Goal: Task Accomplishment & Management: Complete application form

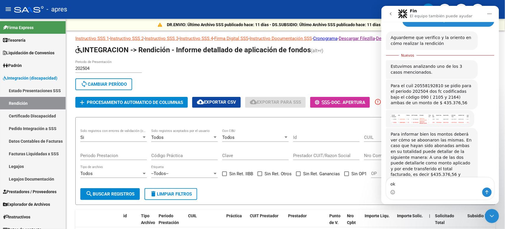
scroll to position [1497, 0]
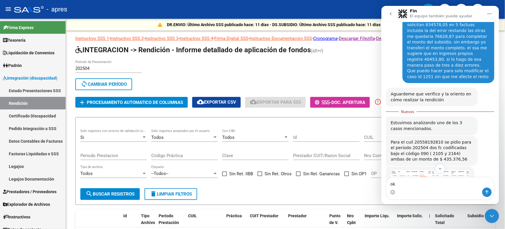
click at [433, 188] on div "Para informar bien los montos deberá ver cómo se aboonaron las mismas. En caso …" at bounding box center [431, 225] width 82 height 75
click at [496, 180] on div "ok ok" at bounding box center [440, 188] width 118 height 22
click at [497, 180] on div "ok ok" at bounding box center [440, 188] width 118 height 22
drag, startPoint x: 496, startPoint y: 163, endPoint x: 497, endPoint y: 173, distance: 10.0
click at [497, 173] on div "Intercom Messenger" at bounding box center [440, 169] width 118 height 10
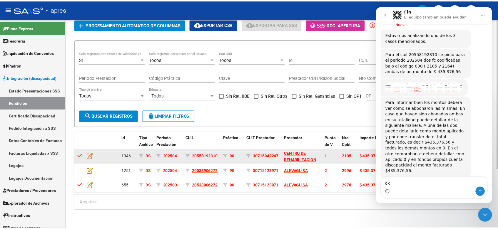
scroll to position [83, 0]
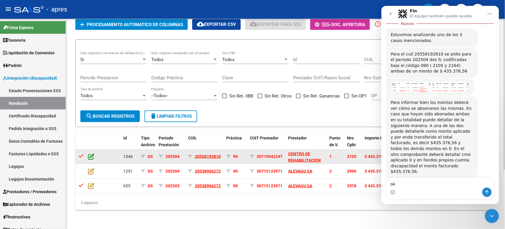
click at [91, 154] on icon at bounding box center [91, 157] width 6 height 6
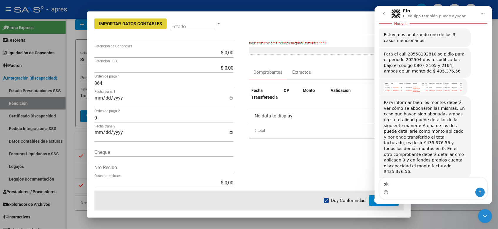
scroll to position [88, 0]
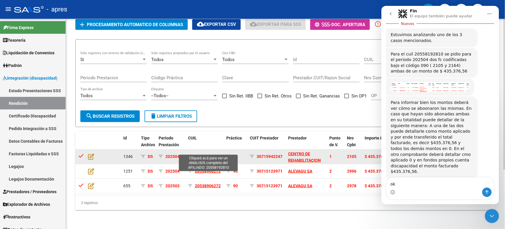
click at [215, 154] on span "20558192810" at bounding box center [208, 156] width 26 height 5
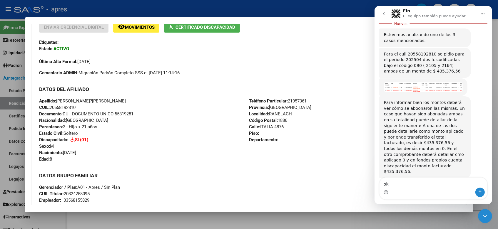
scroll to position [176, 0]
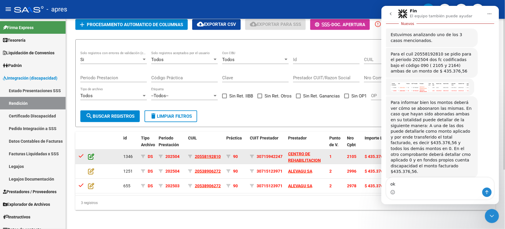
click at [91, 154] on icon at bounding box center [91, 157] width 6 height 6
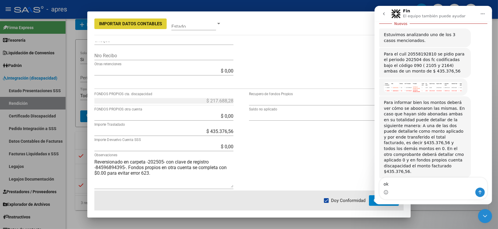
scroll to position [193, 0]
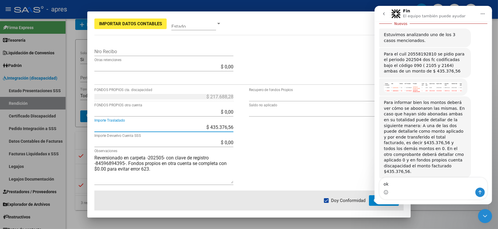
drag, startPoint x: 195, startPoint y: 127, endPoint x: 249, endPoint y: 126, distance: 53.8
click at [249, 126] on div "$ 217.688,28 FONDOS PROPIOS cta. discapacidad $ 0,00 FONDOS PROPIOS otra cuenta…" at bounding box center [248, 141] width 309 height 99
type input "$ 0,00"
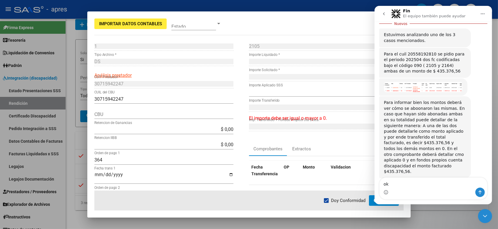
scroll to position [0, 0]
type input "$ 435.376,56"
type input "$ 653.064,84"
click at [280, 92] on input "-$ 217.688,28" at bounding box center [326, 93] width 155 height 6
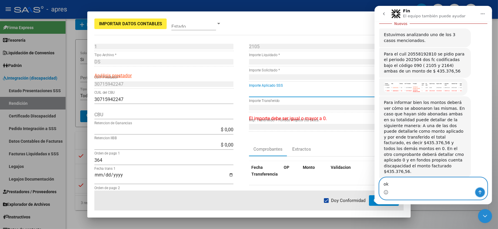
click at [480, 191] on icon "Enviar un mensaje…" at bounding box center [480, 192] width 5 height 5
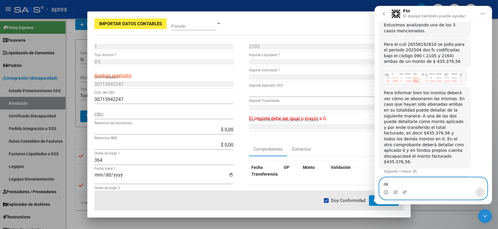
scroll to position [1599, 0]
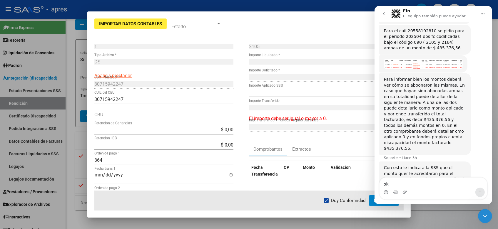
click at [485, 217] on icon "Cerrar Intercom Messenger" at bounding box center [485, 216] width 4 height 2
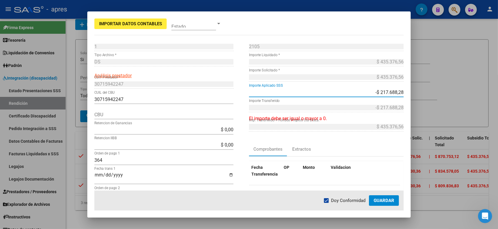
drag, startPoint x: 367, startPoint y: 91, endPoint x: 431, endPoint y: 90, distance: 64.4
click at [431, 90] on div "Importar Datos Contables Estado 1 Punto de Venta * DS Tipo Archivo * Análisis p…" at bounding box center [249, 114] width 498 height 229
type input "$ 435.376,56"
type input "$ 0,00"
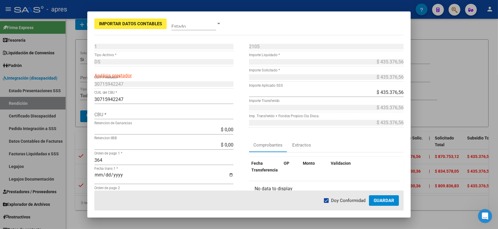
click at [350, 66] on div "$ 435.376,56 Importe Liquidado *" at bounding box center [326, 61] width 155 height 9
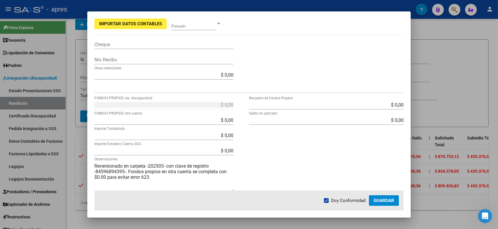
scroll to position [193, 0]
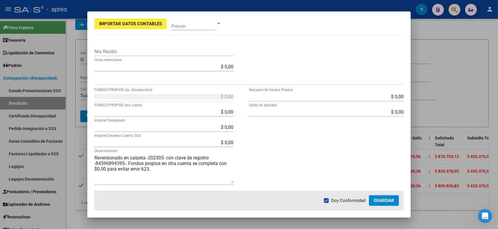
click at [357, 149] on div "$ 0,00 Recupero de fondos Propios $ 0,00 Saldo no aplicado" at bounding box center [326, 141] width 155 height 99
click at [383, 199] on span "Guardar" at bounding box center [384, 200] width 21 height 5
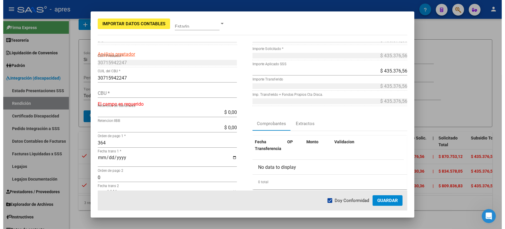
scroll to position [0, 0]
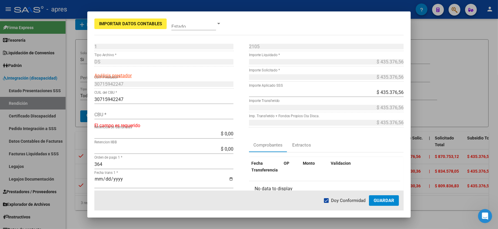
drag, startPoint x: 262, startPoint y: 20, endPoint x: 315, endPoint y: 153, distance: 142.9
click at [315, 153] on mat-dialog-container "Importar Datos Contables Estado 1 Punto de Venta * DS Tipo Archivo * Análisis p…" at bounding box center [248, 114] width 323 height 207
click at [358, 140] on div "Comprobantes Extractos" at bounding box center [326, 145] width 155 height 14
drag, startPoint x: 108, startPoint y: 100, endPoint x: 121, endPoint y: 100, distance: 13.2
click at [121, 100] on input "30715942247" at bounding box center [163, 100] width 139 height 6
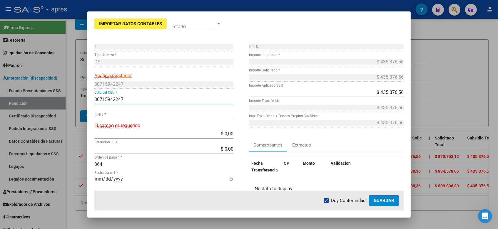
click at [105, 113] on input "CBU *" at bounding box center [163, 115] width 139 height 6
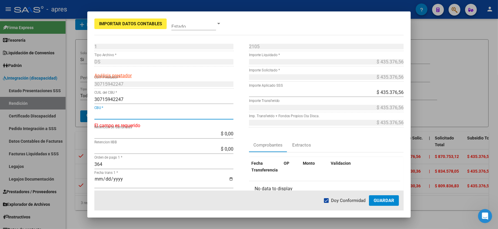
paste input "0340344800344008366000"
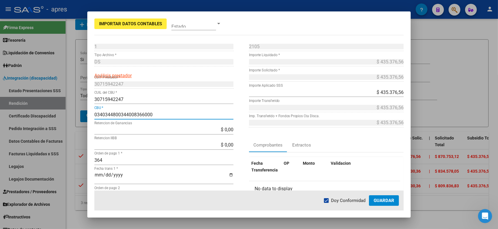
type input "0340344800344008366000"
click at [385, 198] on span "Guardar" at bounding box center [384, 200] width 21 height 5
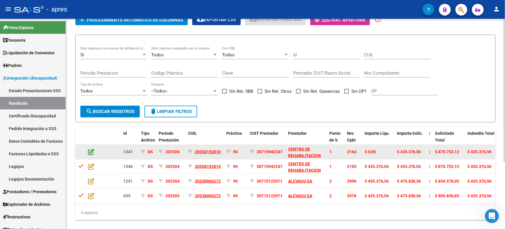
click at [93, 149] on icon at bounding box center [91, 152] width 6 height 6
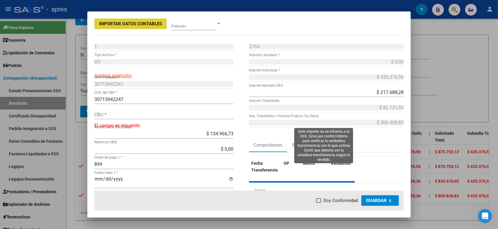
type input "0340344800344008366000"
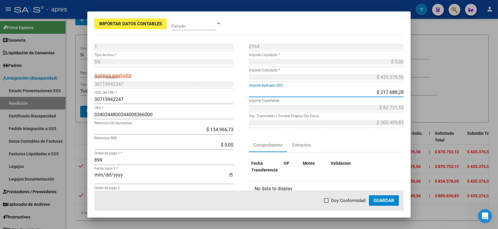
drag, startPoint x: 373, startPoint y: 91, endPoint x: 431, endPoint y: 90, distance: 58.2
click at [431, 90] on div "Importar Datos Contables Estado 1 Punto de Venta * DS Tipo Archivo * Análisis p…" at bounding box center [249, 114] width 498 height 229
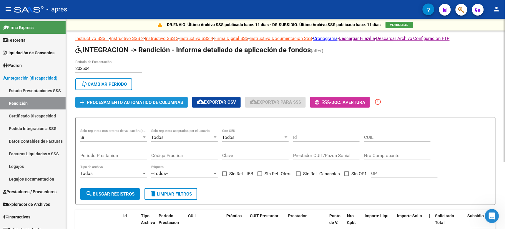
click at [181, 97] on button "add Procesamiento automatico de columnas" at bounding box center [131, 102] width 112 height 11
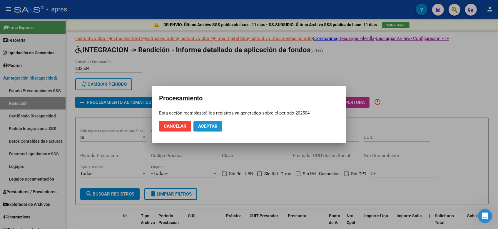
click at [208, 124] on span "Aceptar" at bounding box center [207, 126] width 19 height 5
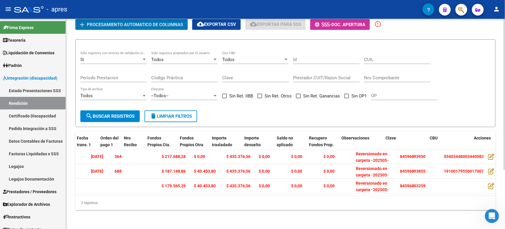
scroll to position [0, 580]
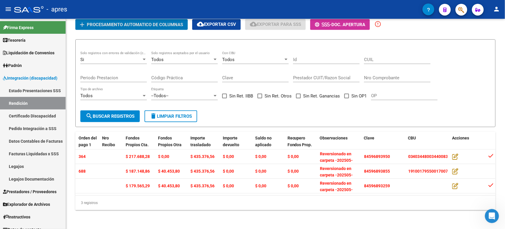
click at [494, 217] on icon "Abrir Intercom Messenger" at bounding box center [492, 216] width 10 height 10
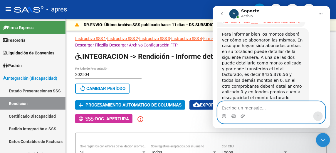
scroll to position [1638, 0]
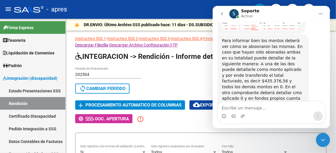
click at [324, 140] on icon "Cerrar Intercom Messenger" at bounding box center [323, 139] width 7 height 7
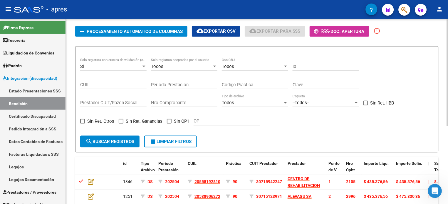
scroll to position [16, 0]
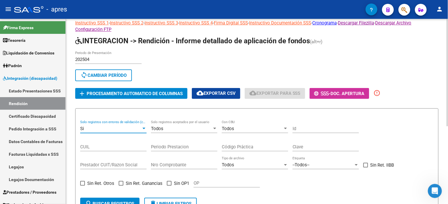
click at [141, 126] on div "Si" at bounding box center [110, 128] width 61 height 5
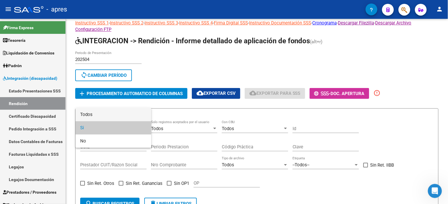
click at [102, 114] on span "Todos" at bounding box center [113, 114] width 66 height 13
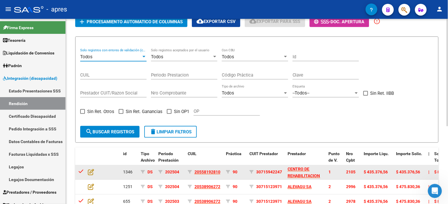
scroll to position [133, 0]
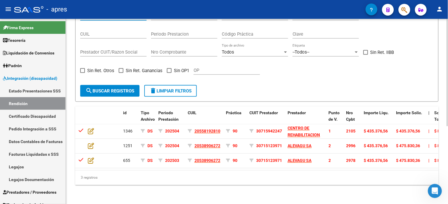
click at [109, 88] on span "search Buscar registros" at bounding box center [110, 90] width 49 height 5
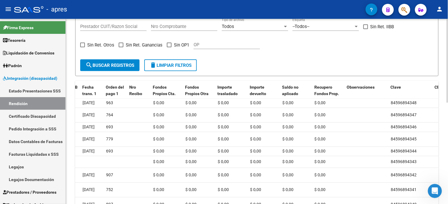
scroll to position [184, 0]
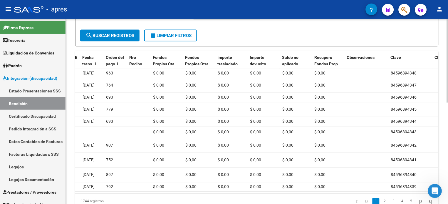
click at [362, 57] on span "Observaciones" at bounding box center [361, 57] width 28 height 5
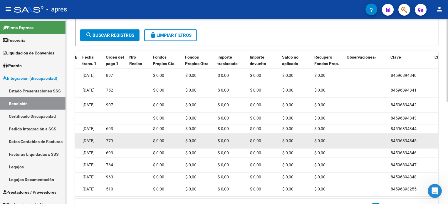
scroll to position [189, 0]
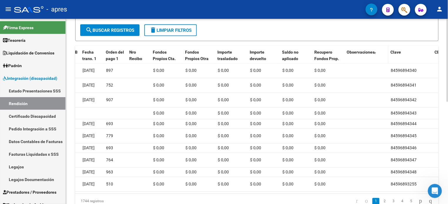
click at [374, 51] on span "Observaciones" at bounding box center [361, 52] width 28 height 5
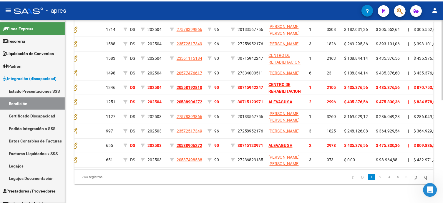
scroll to position [0, 0]
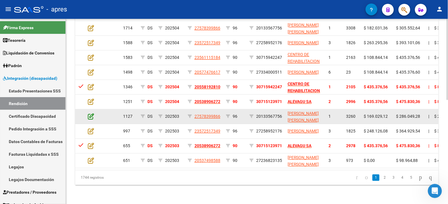
click at [89, 113] on icon at bounding box center [91, 116] width 6 height 6
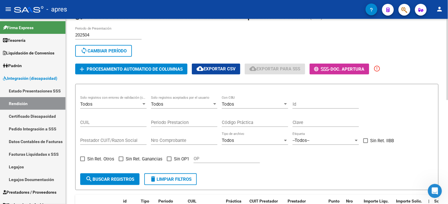
scroll to position [40, 0]
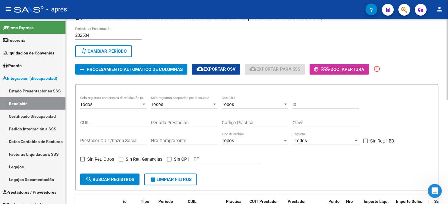
click at [123, 102] on div "Todos" at bounding box center [110, 104] width 61 height 5
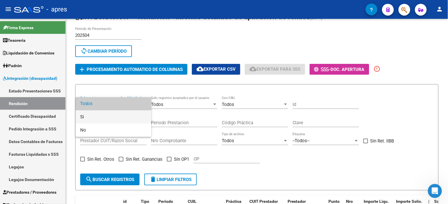
click at [93, 118] on span "Si" at bounding box center [113, 116] width 66 height 13
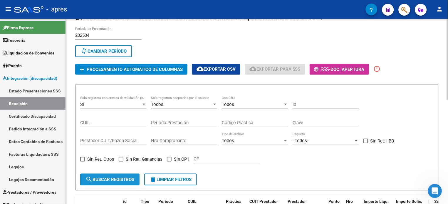
click at [105, 175] on button "search Buscar registros" at bounding box center [109, 180] width 59 height 12
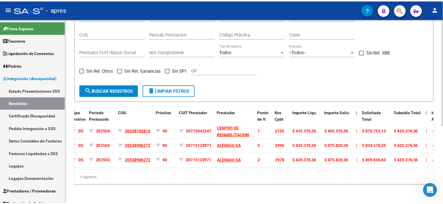
scroll to position [0, 0]
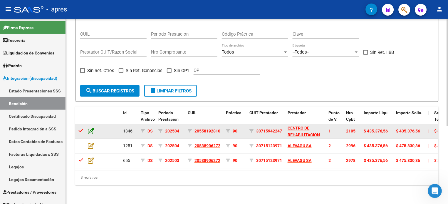
click at [89, 128] on icon at bounding box center [91, 131] width 6 height 6
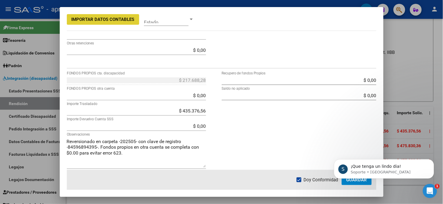
scroll to position [210, 0]
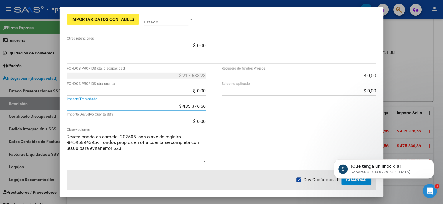
drag, startPoint x: 177, startPoint y: 105, endPoint x: 271, endPoint y: 104, distance: 93.8
click at [271, 104] on div "$ 217.688,28 FONDOS PROPIOS cta. discapacidad $ 0,00 FONDOS PROPIOS otra cuenta…" at bounding box center [221, 120] width 309 height 99
type input "$ 0,00"
type input "$ 435.376,56"
type input "$ 653.064,84"
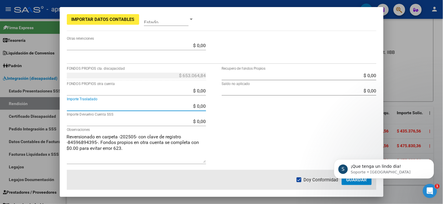
click at [347, 137] on div "$ 0,00 Recupero de fondos Propios $ 0,00 Saldo no aplicado" at bounding box center [298, 120] width 155 height 99
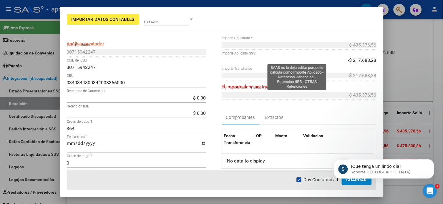
scroll to position [14, 0]
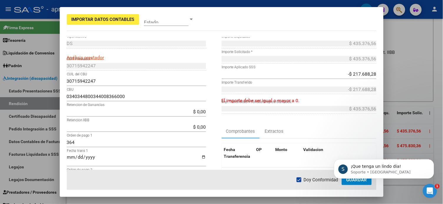
drag, startPoint x: 345, startPoint y: 68, endPoint x: 382, endPoint y: 75, distance: 37.7
click at [382, 75] on mat-dialog-content "1 Punto de Venta * DS Tipo Archivo * Análisis prestador 30715942247 CUIT Presta…" at bounding box center [221, 103] width 323 height 132
click at [312, 66] on div "$ 435.376,56 Importe Solicitado *" at bounding box center [298, 61] width 155 height 15
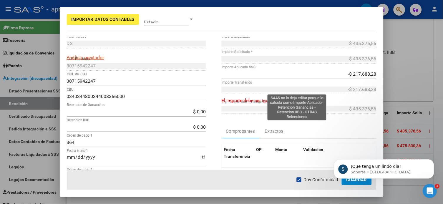
click at [341, 85] on div "-$ 217.688,28 Importe Transferido" at bounding box center [298, 89] width 155 height 9
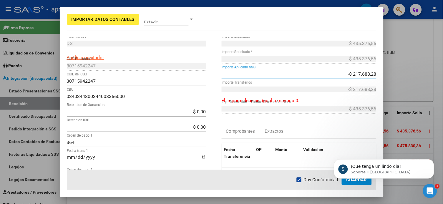
drag, startPoint x: 348, startPoint y: 73, endPoint x: 395, endPoint y: 71, distance: 47.7
click at [395, 71] on div "Importar Datos Contables Estado 1 Punto de Venta * DS Tipo Archivo * Análisis p…" at bounding box center [221, 102] width 443 height 204
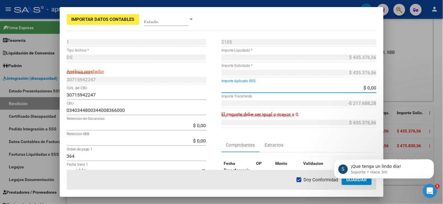
click at [283, 89] on input "$ 0,00" at bounding box center [298, 88] width 155 height 6
type input "$ 0,00"
type input "$ 435.376,56"
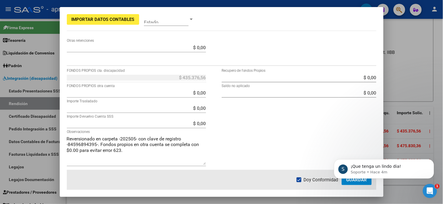
scroll to position [210, 0]
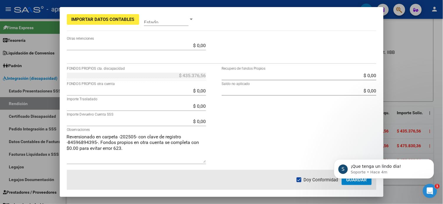
click at [356, 181] on body "S ¡Que tenga un lindo dia! Soporte • Hace 4m" at bounding box center [383, 167] width 113 height 36
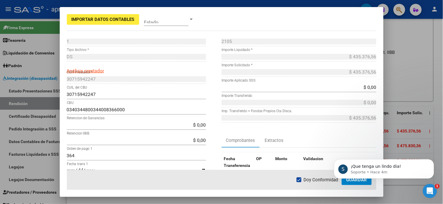
scroll to position [0, 0]
click at [351, 180] on body "S ¡Que tenga un lindo dia! Soporte • Hace 4m" at bounding box center [383, 167] width 113 height 36
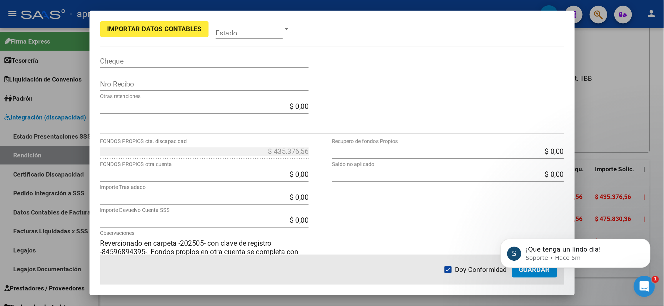
scroll to position [210, 0]
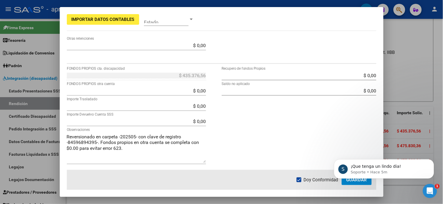
click at [301, 140] on div "$ 0,00 Recupero de fondos Propios $ 0,00 Saldo no aplicado" at bounding box center [298, 120] width 155 height 99
drag, startPoint x: 216, startPoint y: 10, endPoint x: 190, endPoint y: -4, distance: 30.0
click at [190, 0] on html "menu - apres person Firma Express Tesorería Extractos Procesados (csv) Extracto…" at bounding box center [221, 102] width 443 height 204
drag, startPoint x: 214, startPoint y: 16, endPoint x: 189, endPoint y: -5, distance: 32.4
click at [189, 0] on html "menu - apres person Firma Express Tesorería Extractos Procesados (csv) Extracto…" at bounding box center [221, 102] width 443 height 204
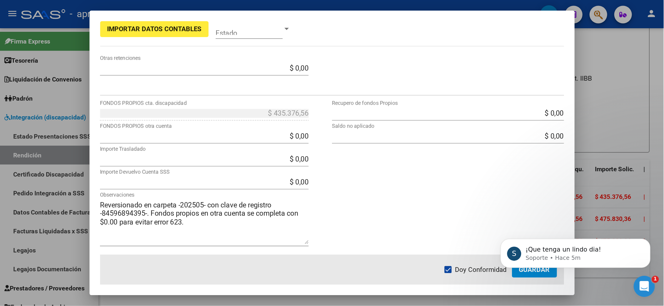
scroll to position [144, 0]
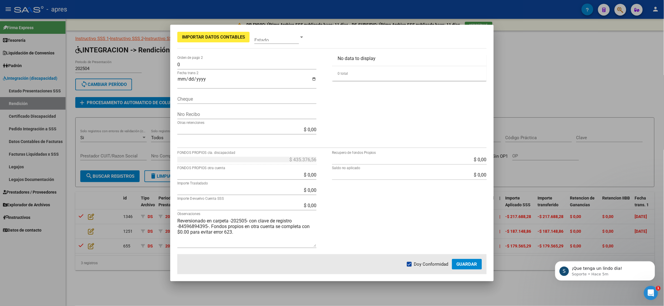
click at [464, 229] on span "Guardar" at bounding box center [467, 263] width 21 height 5
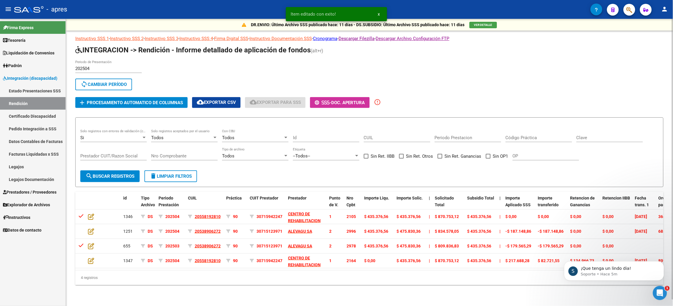
click at [473, 86] on div "202504 Periodo de Presentación search Buscar Período sync Cambiar Período add P…" at bounding box center [369, 84] width 588 height 48
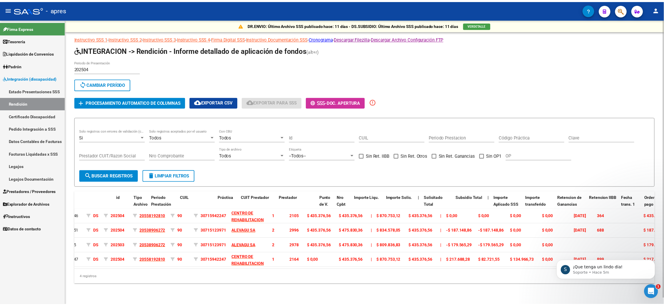
scroll to position [0, 0]
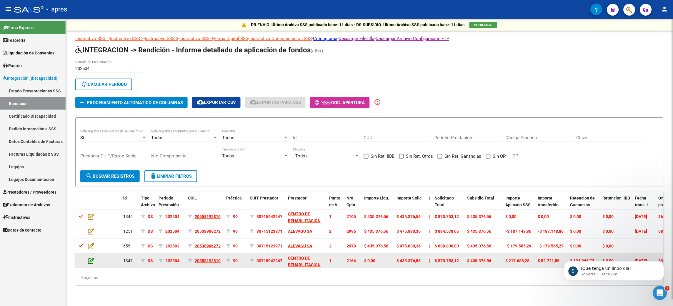
click at [92, 229] on icon at bounding box center [91, 260] width 6 height 6
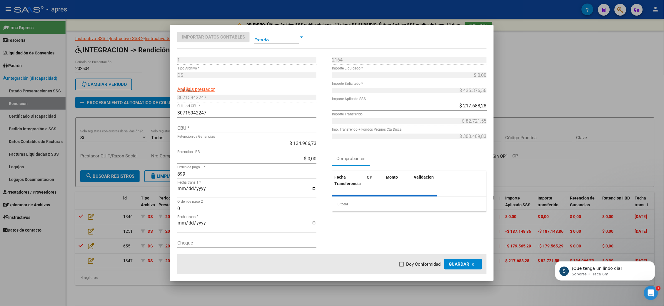
type input "0340344800344008366000"
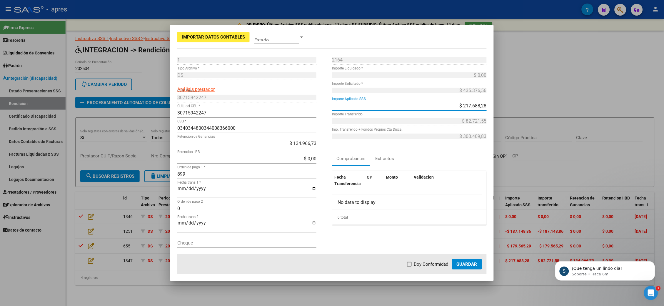
drag, startPoint x: 451, startPoint y: 106, endPoint x: 481, endPoint y: 106, distance: 30.6
click at [481, 106] on app-form-text-field "$ 217.688,28 Importe Aplicado SSS" at bounding box center [411, 106] width 159 height 6
type input "$ 0,00"
type input "-$ 134.966,73"
type input "$ 435.376,56"
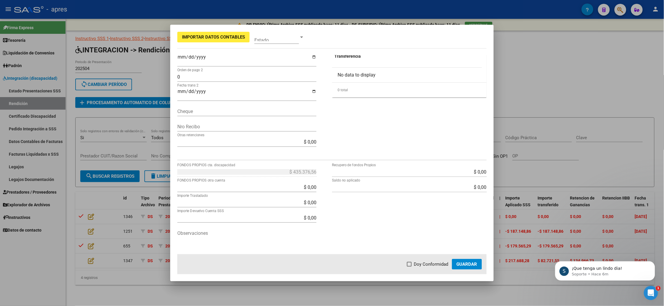
scroll to position [144, 0]
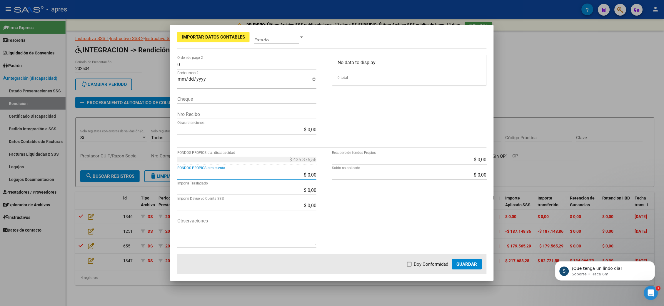
drag, startPoint x: 294, startPoint y: 176, endPoint x: 318, endPoint y: 178, distance: 23.8
click at [318, 178] on div "$ 435.376,56 FONDOS PROPIOS cta. discapacidad $ 0,00 FONDOS PROPIOS otra cuenta…" at bounding box center [254, 204] width 155 height 99
type input "$ 435.376,56"
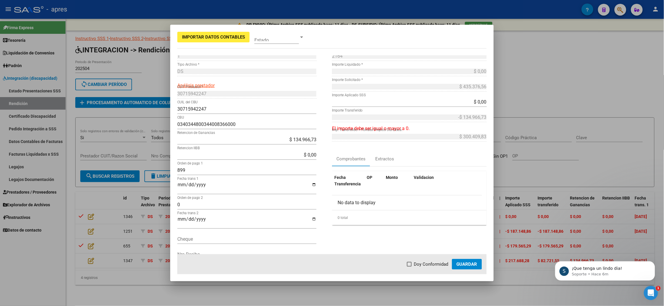
scroll to position [0, 0]
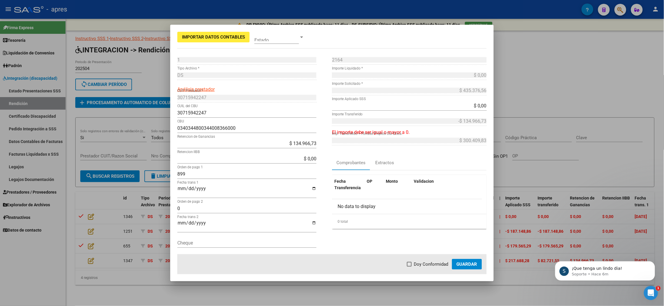
type input "-$ 134.966,73"
type input "$ 0,00"
click at [470, 229] on span "Guardar" at bounding box center [467, 263] width 21 height 5
click at [464, 229] on span "Guardar" at bounding box center [467, 263] width 21 height 5
click at [410, 229] on span at bounding box center [409, 264] width 5 height 5
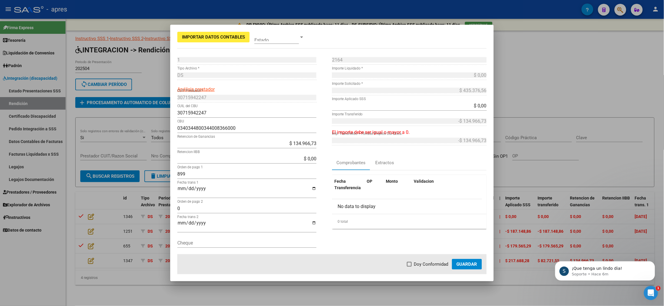
click at [409, 229] on input "Doy Conformidad" at bounding box center [409, 266] width 0 height 0
checkbox input "true"
click at [461, 229] on span "Guardar" at bounding box center [467, 263] width 21 height 5
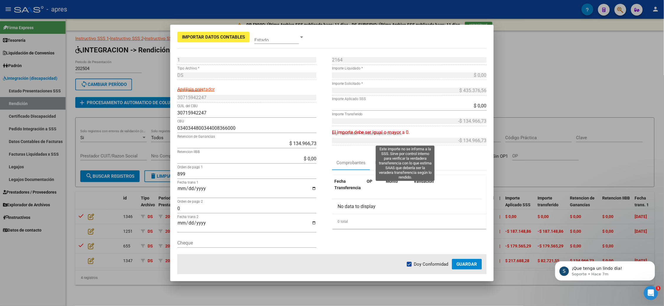
scroll to position [144, 0]
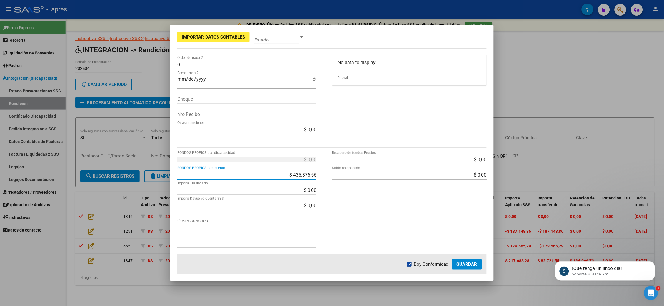
drag, startPoint x: 288, startPoint y: 174, endPoint x: 331, endPoint y: 176, distance: 42.7
click at [331, 176] on div "$ 0,00 FONDOS PROPIOS cta. discapacidad $ 435.376,56 FONDOS PROPIOS otra cuenta…" at bounding box center [331, 204] width 309 height 99
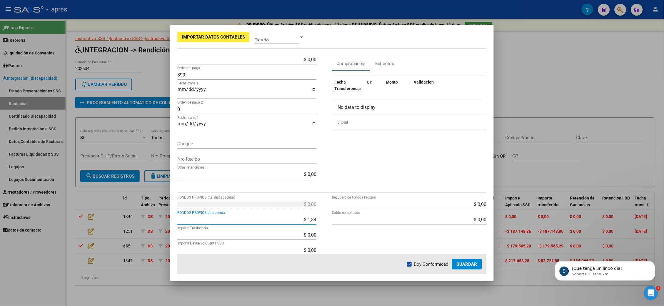
scroll to position [26, 0]
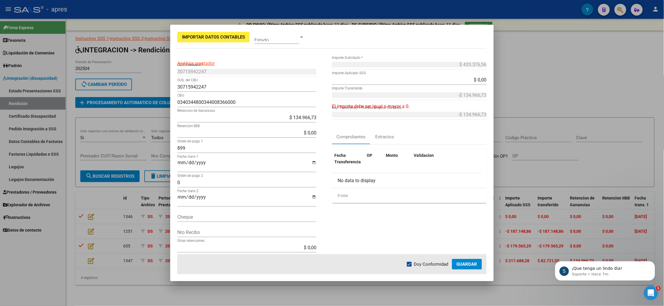
type input "$ 134.966,73"
type input "$ 165.443,10"
type input "$ 300.409,83"
click at [402, 207] on div "Fecha Transferencia OP Monto Validacion No data to display 0 total 1" at bounding box center [409, 175] width 155 height 63
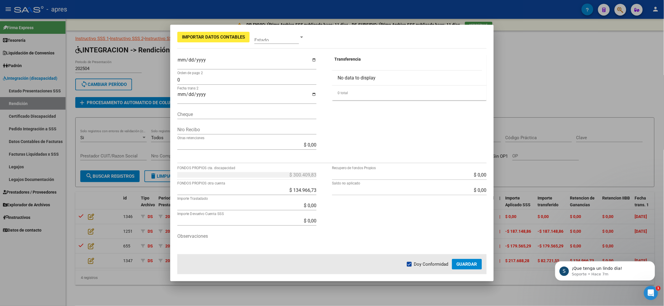
scroll to position [144, 0]
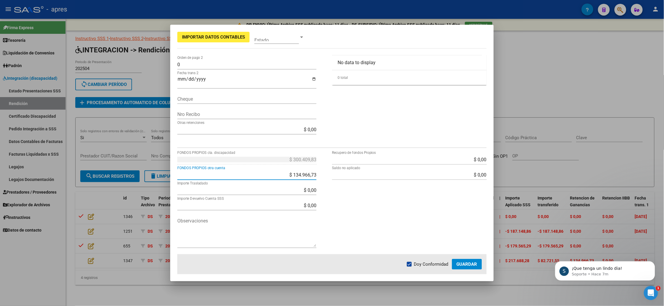
drag, startPoint x: 284, startPoint y: 173, endPoint x: 333, endPoint y: 173, distance: 48.5
click at [333, 173] on div "$ 300.409,83 FONDOS PROPIOS cta. discapacidad $ 134.966,73 FONDOS PROPIOS otra …" at bounding box center [331, 204] width 309 height 99
type input "$ 300.409,83"
type input "-$ 0,00"
type input "$ 134.966,73"
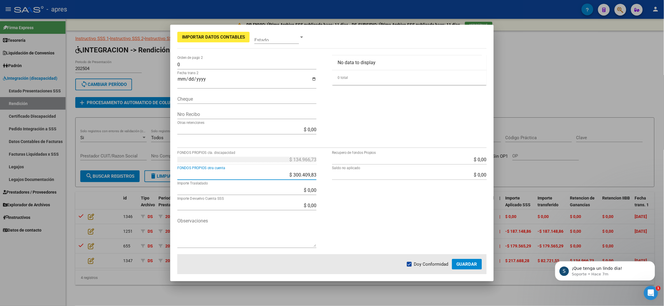
click at [422, 113] on div "2164 Nro Comprobante * $ 0,00 Importe Liquidado * $ 435.376,56 Importe Solicita…" at bounding box center [409, 25] width 155 height 229
drag, startPoint x: 284, startPoint y: 176, endPoint x: 360, endPoint y: 172, distance: 75.7
click at [360, 172] on div "$ 134.966,73 FONDOS PROPIOS cta. discapacidad $ 300.409,83 FONDOS PROPIOS otra …" at bounding box center [331, 204] width 309 height 99
type input "$ 0,00"
type input "$ 300.409,83"
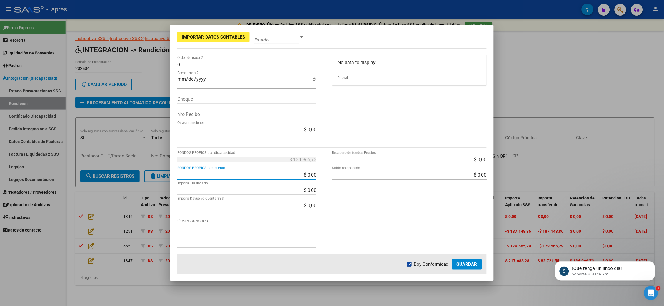
type input "$ 435.376,56"
click at [393, 102] on div "2164 Nro Comprobante * $ 0,00 Importe Liquidado * $ 435.376,56 Importe Solicita…" at bounding box center [409, 25] width 155 height 229
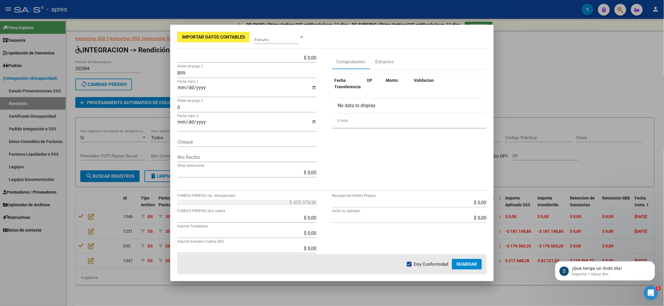
scroll to position [118, 0]
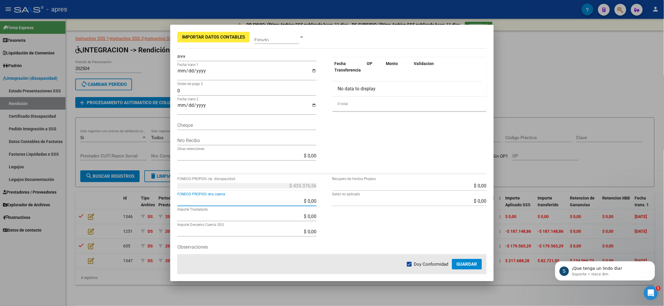
click at [248, 204] on input "$ 0,00" at bounding box center [246, 201] width 139 height 6
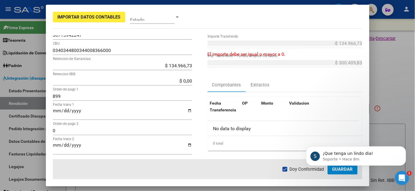
scroll to position [0, 0]
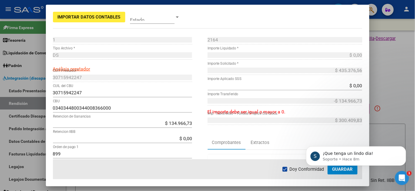
click at [341, 65] on div "$ 0,00 Importe Liquidado *" at bounding box center [285, 57] width 155 height 15
click at [320, 67] on div "$ 435.376,56 Importe Solicitado *" at bounding box center [285, 70] width 155 height 9
click at [366, 70] on mat-dialog-content "1 Punto de Venta * DS Tipo Archivo * Análisis prestador 30715942247 CUIT Presta…" at bounding box center [207, 97] width 323 height 124
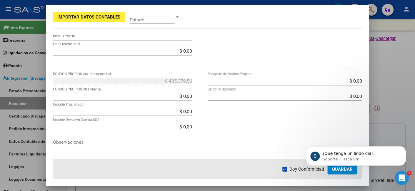
scroll to position [218, 0]
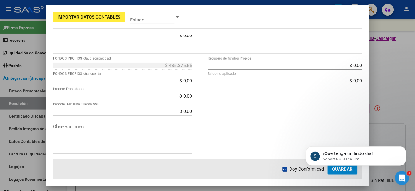
click at [174, 80] on input "$ 0,00" at bounding box center [122, 81] width 139 height 6
type input "$ 0,00"
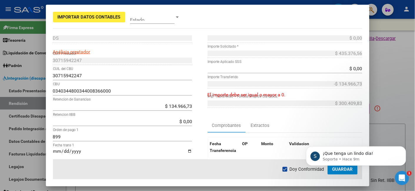
scroll to position [0, 0]
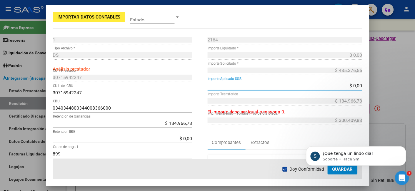
drag, startPoint x: 341, startPoint y: 84, endPoint x: 365, endPoint y: 84, distance: 24.4
click at [366, 84] on mat-dialog-content "1 Punto de Venta * DS Tipo Archivo * Análisis prestador 30715942247 CUIT Presta…" at bounding box center [207, 97] width 323 height 124
type input "$ 134.966,73"
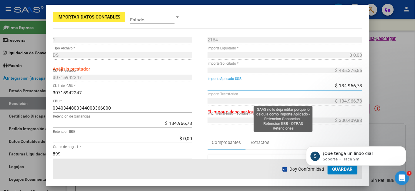
type input "$ 0,00"
type input "$ 300.409,83"
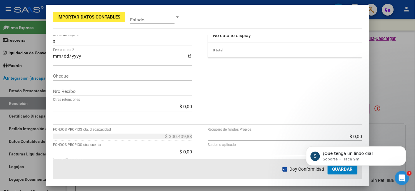
scroll to position [218, 0]
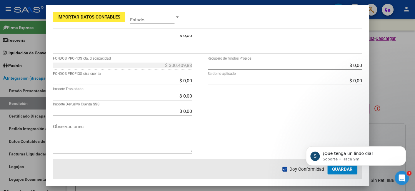
click at [330, 170] on body "S ¡Que tenga un lindo dia! Soporte • Hace 9m" at bounding box center [355, 154] width 113 height 36
click at [335, 169] on body "S ¡Que tenga un lindo dia! Soporte • Hace 10m" at bounding box center [355, 154] width 113 height 36
drag, startPoint x: 211, startPoint y: 13, endPoint x: 135, endPoint y: 2, distance: 76.6
click at [118, 0] on html "menu - apres person Firma Express Tesorería Extractos Procesados (csv) Extracto…" at bounding box center [207, 95] width 415 height 191
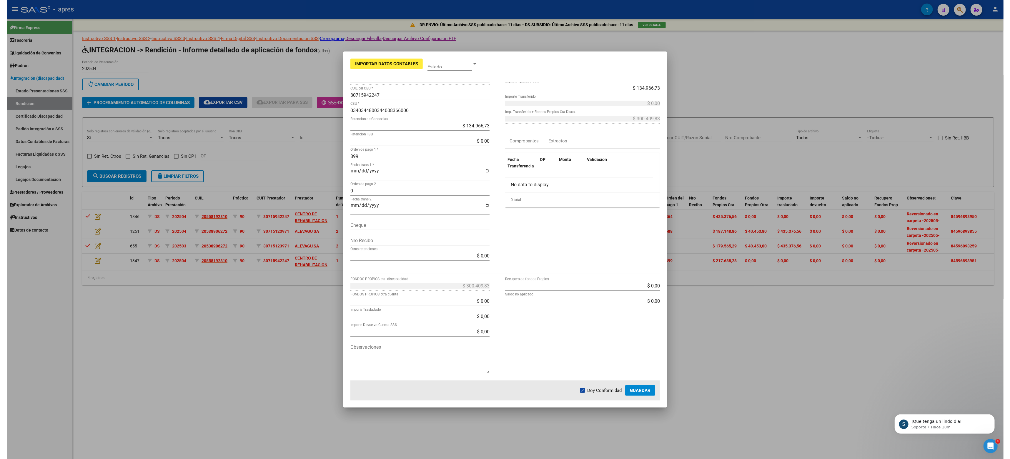
scroll to position [1621, 0]
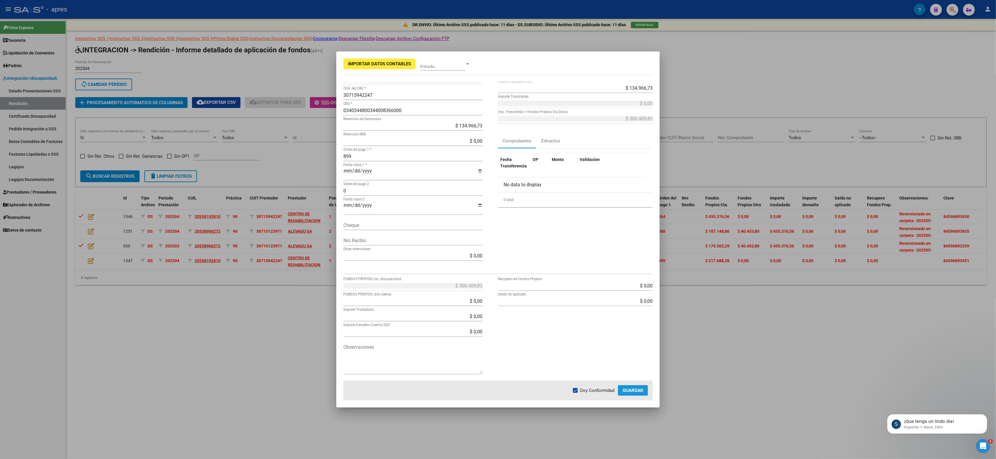
click at [504, 229] on span "Guardar" at bounding box center [633, 390] width 21 height 5
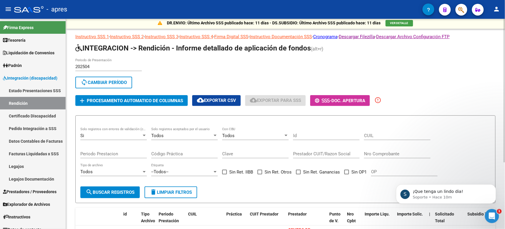
scroll to position [0, 0]
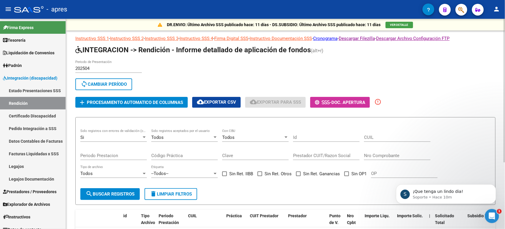
click at [131, 105] on button "add Procesamiento automatico de columnas" at bounding box center [131, 102] width 112 height 11
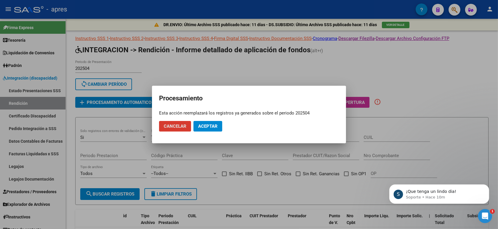
click at [216, 130] on button "Aceptar" at bounding box center [208, 126] width 29 height 11
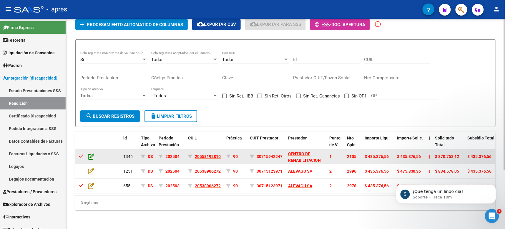
click at [93, 154] on icon at bounding box center [91, 157] width 6 height 6
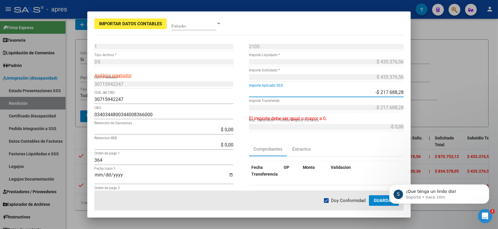
drag, startPoint x: 370, startPoint y: 91, endPoint x: 400, endPoint y: 91, distance: 30.0
click at [400, 91] on app-form-text-field "-$ 217.688,28 Importe Aplicado SSS" at bounding box center [328, 93] width 159 height 6
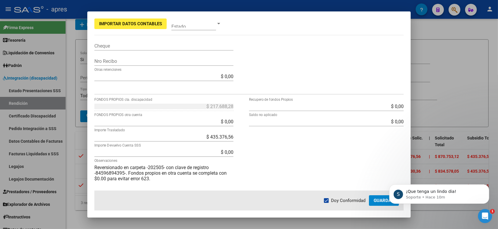
scroll to position [193, 0]
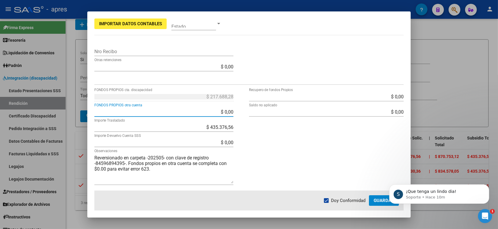
drag, startPoint x: 211, startPoint y: 112, endPoint x: 231, endPoint y: 112, distance: 20.3
click at [231, 112] on app-form-text-field "$ 0,00 FONDOS PROPIOS otra cuenta" at bounding box center [166, 112] width 144 height 6
type input "$ 217.688,28"
type input "-$ 217.688,28"
type input "-$ 0,00"
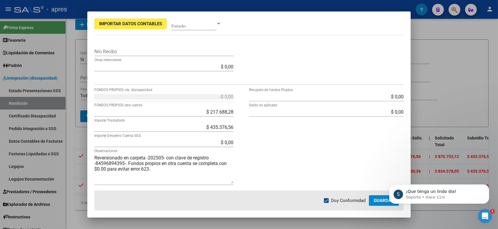
click at [292, 139] on div "$ 0,00 Recupero de fondos Propios $ 0,00 Saldo no aplicado" at bounding box center [326, 141] width 155 height 99
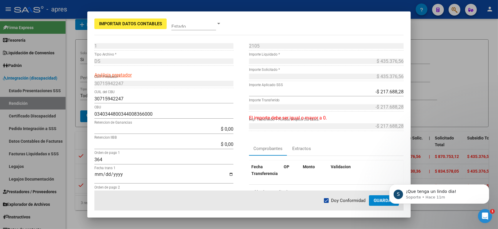
scroll to position [0, 0]
click at [343, 53] on div "2105 Nro Comprobante *" at bounding box center [326, 49] width 155 height 15
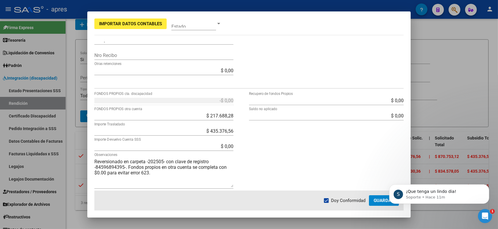
scroll to position [193, 0]
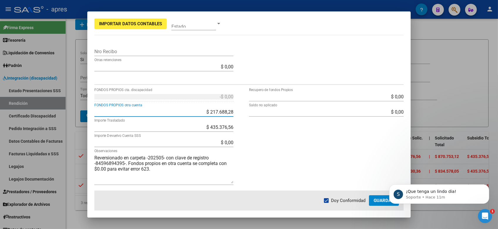
drag, startPoint x: 208, startPoint y: 111, endPoint x: 236, endPoint y: 116, distance: 28.5
click at [236, 116] on div "-$ 0,00 FONDOS PROPIOS cta. discapacidad $ 217.688,28 FONDOS PROPIOS otra cuent…" at bounding box center [171, 141] width 155 height 99
type input "$ 0,00"
type input "-$ 0,00"
type input "$ 217.688,28"
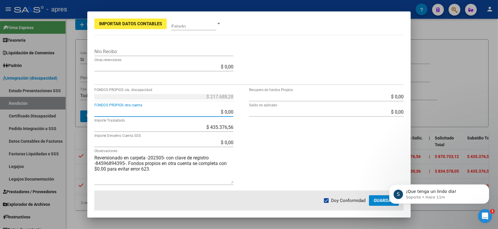
click at [269, 135] on div "$ 0,00 Recupero de fondos Propios $ 0,00 Saldo no aplicado" at bounding box center [326, 141] width 155 height 99
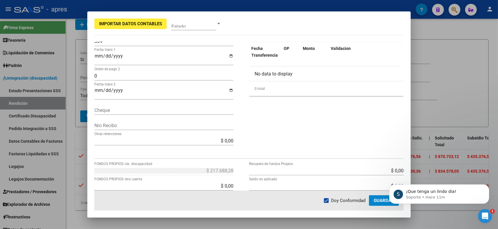
scroll to position [176, 0]
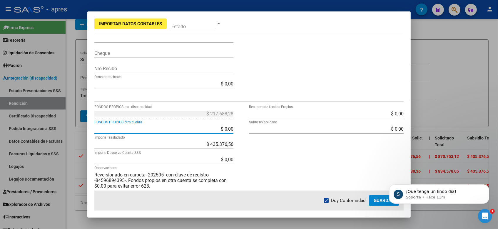
click at [214, 130] on input "$ 0,00" at bounding box center [163, 129] width 139 height 6
click at [239, 130] on div "$ 217.688,28 FONDOS PROPIOS cta. discapacidad $ 0,00 FONDOS PROPIOS otra cuenta…" at bounding box center [171, 158] width 155 height 99
drag, startPoint x: 219, startPoint y: 130, endPoint x: 244, endPoint y: 132, distance: 26.0
click at [244, 132] on div "$ 217.688,28 FONDOS PROPIOS cta. discapacidad $ 0,00 FONDOS PROPIOS otra cuenta…" at bounding box center [171, 158] width 155 height 99
type input "$ 217.688,28"
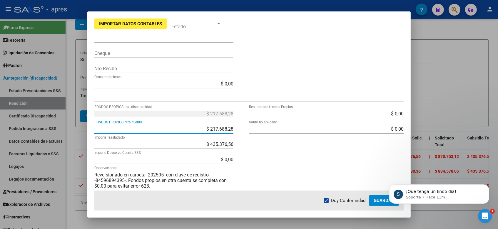
type input "-$ 217.688,28"
type input "-$ 0,00"
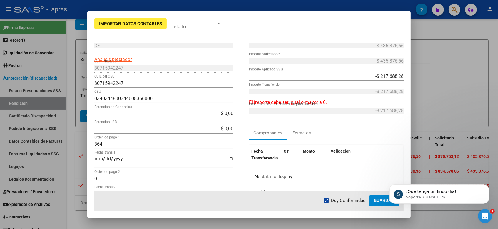
scroll to position [0, 0]
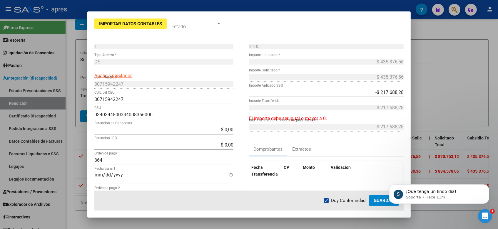
click at [375, 90] on div "-$ 217.688,28 Importe Aplicado SSS" at bounding box center [326, 92] width 155 height 9
type input "$ 0,00"
type input "-$ 217.688,28"
click at [346, 154] on mat-tab-group "Comprobantes Extractos Fecha Transferencia OP Monto Validacion No data to displ…" at bounding box center [326, 181] width 155 height 78
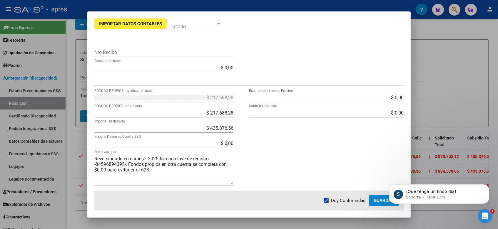
scroll to position [193, 0]
drag, startPoint x: 208, startPoint y: 128, endPoint x: 239, endPoint y: 128, distance: 30.9
click at [239, 128] on div "-$ 217.688,28 FONDOS PROPIOS cta. discapacidad $ 217.688,28 FONDOS PROPIOS otra…" at bounding box center [171, 141] width 155 height 99
type input "$ 217.688,26"
type input "$ 0,02"
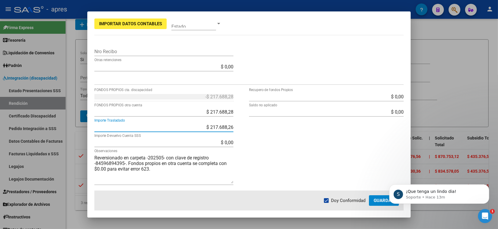
type input "$ 0,02"
click at [293, 151] on div "$ 0,00 Recupero de fondos Propios $ 0,00 Saldo no aplicado" at bounding box center [326, 141] width 155 height 99
click at [226, 129] on input "$ 217.688,26" at bounding box center [163, 128] width 139 height 6
drag, startPoint x: 228, startPoint y: 128, endPoint x: 233, endPoint y: 132, distance: 6.7
click at [233, 129] on app-form-text-field "$ 217.688,26 Importe Trasladado" at bounding box center [166, 128] width 144 height 6
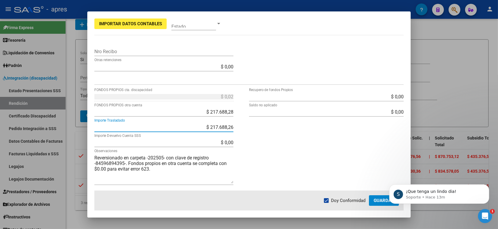
type input "$ 217.688,28"
type input "$ 0,00"
click at [298, 142] on div "$ 0,00 Recupero de fondos Propios $ 0,00 Saldo no aplicado" at bounding box center [326, 141] width 155 height 99
click html "S ¡Que tenga un lindo dia! Soporte • Hace 13m"
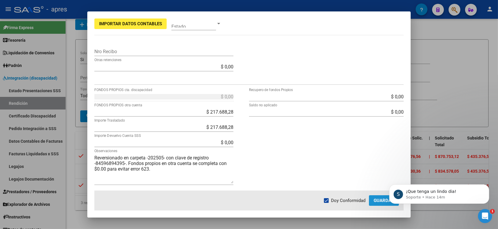
click at [381, 202] on span "Guardar" at bounding box center [384, 200] width 21 height 5
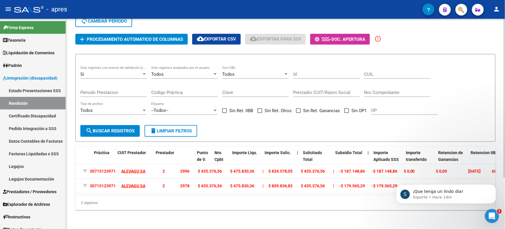
scroll to position [0, 0]
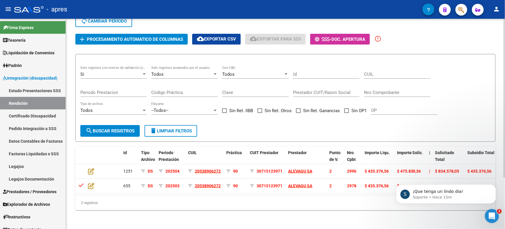
click at [383, 90] on input "Nro Comprobante" at bounding box center [397, 92] width 66 height 5
type input "2105"
click at [185, 129] on span "delete Limpiar filtros" at bounding box center [171, 131] width 42 height 5
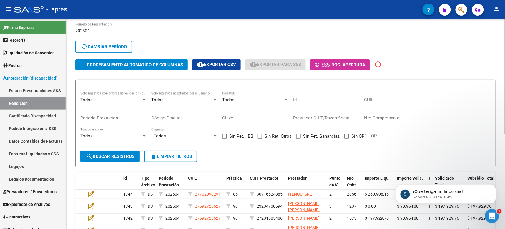
scroll to position [68, 0]
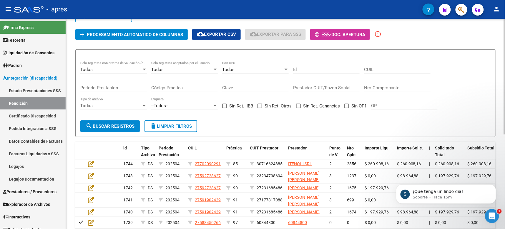
click at [384, 86] on input "Nro Comprobante" at bounding box center [397, 87] width 66 height 5
type input "2105"
click at [126, 124] on span "search Buscar registros" at bounding box center [110, 126] width 49 height 5
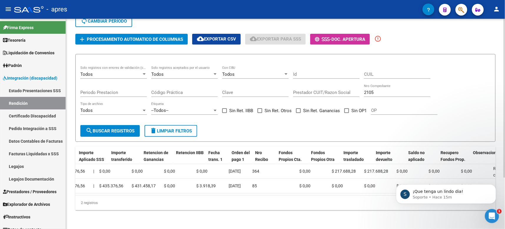
scroll to position [0, 427]
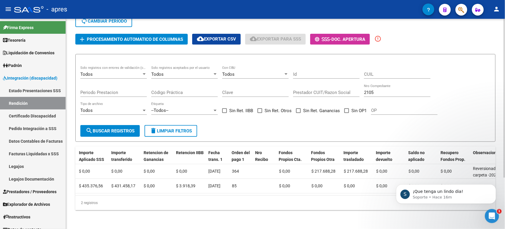
drag, startPoint x: 218, startPoint y: 192, endPoint x: 0, endPoint y: 19, distance: 278.4
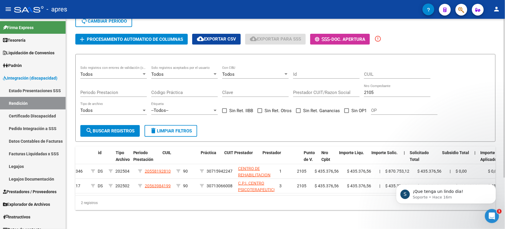
scroll to position [0, 2]
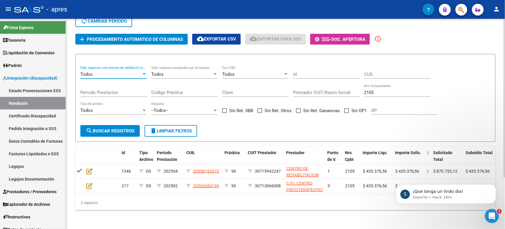
click at [113, 72] on div "Todos" at bounding box center [110, 74] width 61 height 5
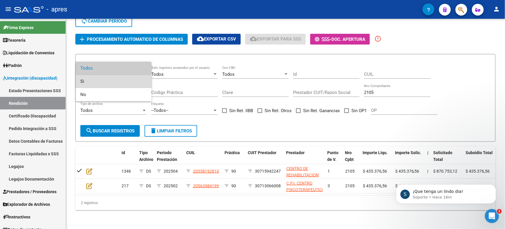
click at [93, 79] on span "Si" at bounding box center [113, 81] width 66 height 13
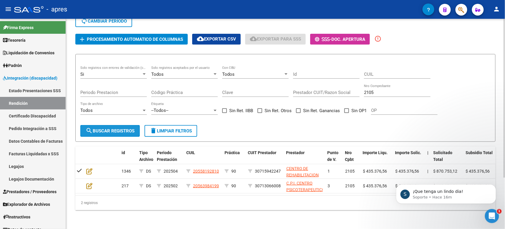
click at [125, 129] on span "search Buscar registros" at bounding box center [110, 131] width 49 height 5
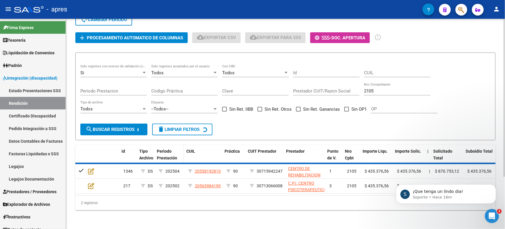
scroll to position [45, 0]
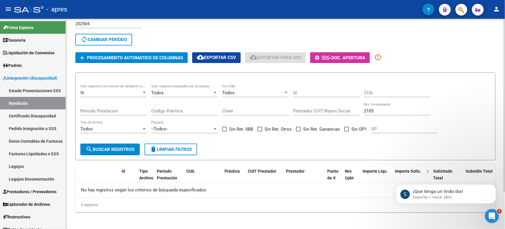
click at [129, 90] on div "Si" at bounding box center [110, 92] width 61 height 5
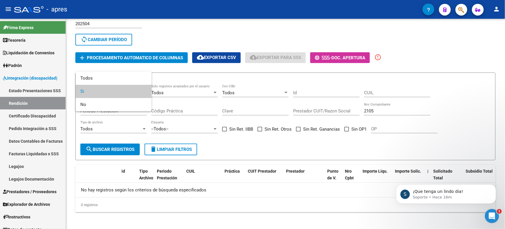
click at [389, 108] on div at bounding box center [252, 114] width 505 height 229
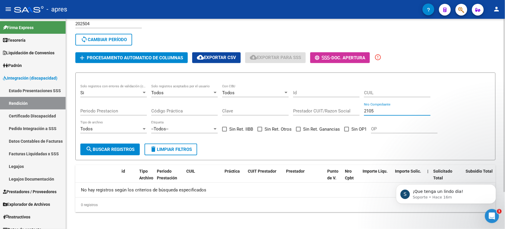
drag, startPoint x: 366, startPoint y: 109, endPoint x: 345, endPoint y: 109, distance: 21.5
click at [348, 109] on div "Si Solo registros con errores de validación (control 623 instructivo de rendici…" at bounding box center [285, 112] width 410 height 54
click at [187, 150] on span "delete Limpiar filtros" at bounding box center [171, 149] width 42 height 5
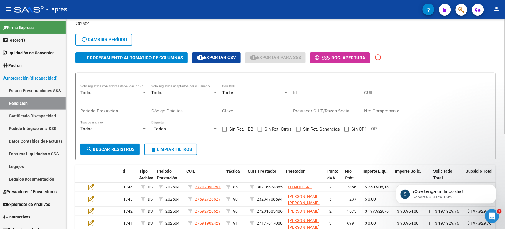
click at [112, 94] on div "Todos" at bounding box center [110, 92] width 61 height 5
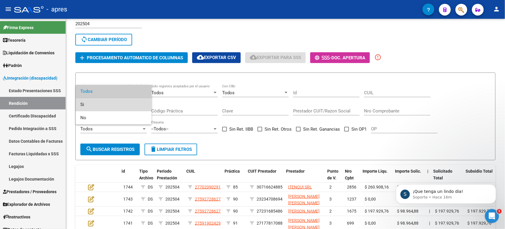
click at [90, 105] on span "Si" at bounding box center [113, 104] width 66 height 13
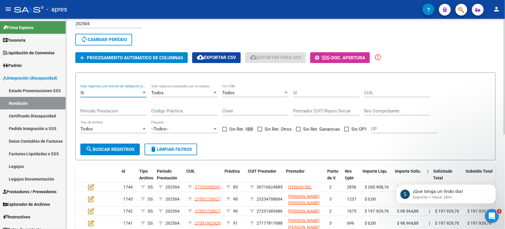
click at [106, 147] on span "search Buscar registros" at bounding box center [110, 149] width 49 height 5
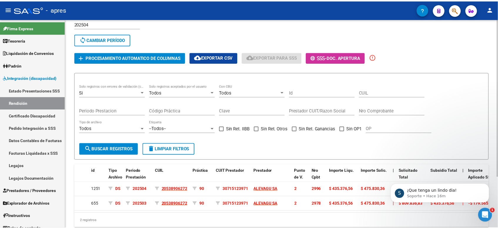
scroll to position [0, 0]
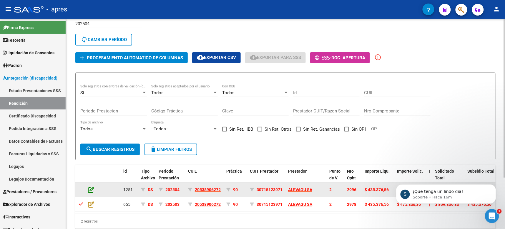
click at [90, 187] on icon at bounding box center [91, 190] width 6 height 6
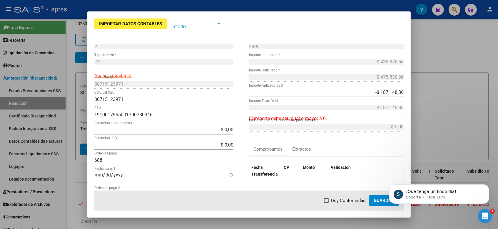
drag, startPoint x: 367, startPoint y: 88, endPoint x: 367, endPoint y: 91, distance: 3.2
click at [367, 90] on div "-$ 187.148,86 Importe Aplicado SSS" at bounding box center [326, 92] width 155 height 9
drag, startPoint x: 367, startPoint y: 92, endPoint x: 410, endPoint y: 94, distance: 42.7
click at [410, 94] on mat-dialog-content "2 Punto de Venta * DS Tipo Archivo * Análisis prestador 30715123971 CUIT Presta…" at bounding box center [248, 116] width 323 height 149
type input "$ 0,00"
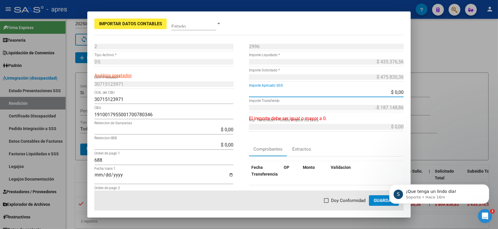
click at [371, 90] on input "$ 0,00" at bounding box center [326, 93] width 155 height 6
type input "$ 0,00"
type input "-$ 0,00"
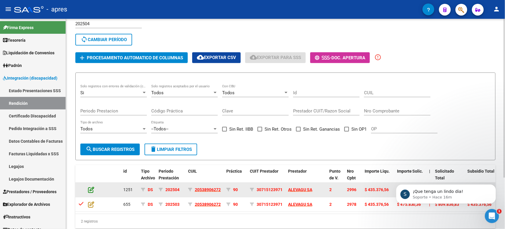
click at [91, 188] on icon at bounding box center [91, 190] width 6 height 6
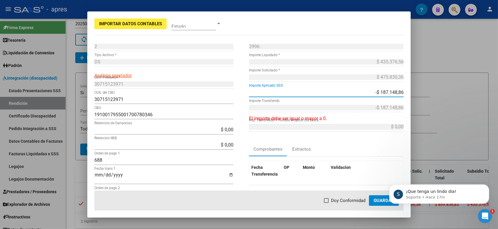
drag, startPoint x: 363, startPoint y: 92, endPoint x: 424, endPoint y: 97, distance: 61.3
click at [424, 97] on div "Importar Datos Contables Estado 2 Punto de Venta * DS Tipo Archivo * Análisis p…" at bounding box center [249, 114] width 498 height 229
type input "$ 0,00"
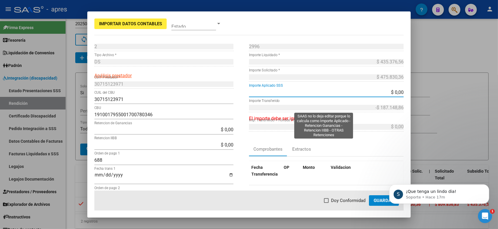
type input "$ 0,00"
type input "-$ 0,00"
click at [386, 111] on div "$ 0,00 Importe Transferido" at bounding box center [326, 107] width 155 height 9
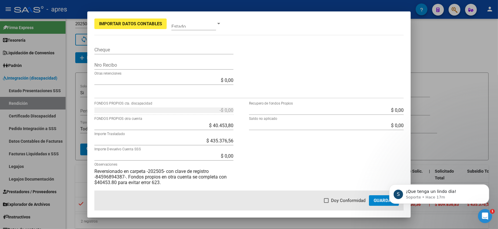
scroll to position [193, 0]
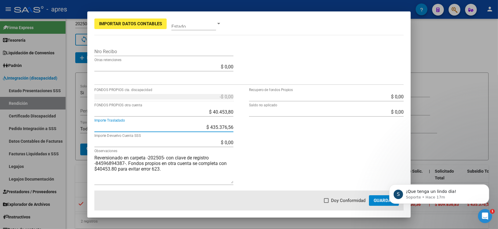
drag, startPoint x: 202, startPoint y: 128, endPoint x: 240, endPoint y: 127, distance: 37.9
click at [240, 127] on div "-$ 0,00 FONDOS PROPIOS cta. discapacidad $ 40.453,80 FONDOS PROPIOS otra cuenta…" at bounding box center [171, 141] width 155 height 99
type input "$ 187.148,86"
type input "$ 248.227,70"
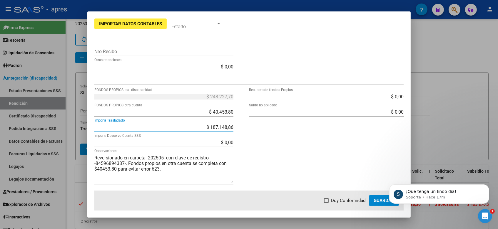
click at [290, 125] on div "$ 0,00 Recupero de fondos Propios $ 0,00 Saldo no aplicado" at bounding box center [326, 141] width 155 height 99
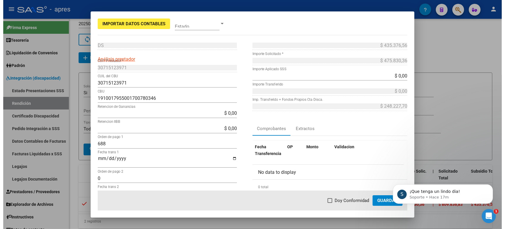
scroll to position [0, 0]
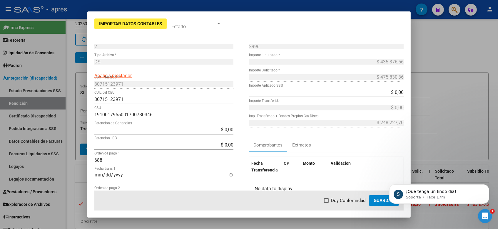
click at [375, 199] on span "Guardar" at bounding box center [384, 200] width 21 height 5
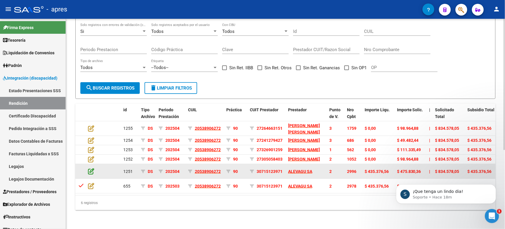
click at [91, 168] on icon at bounding box center [91, 171] width 6 height 6
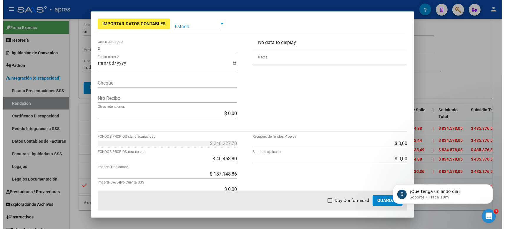
scroll to position [193, 0]
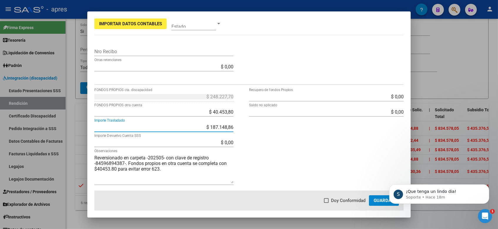
drag, startPoint x: 208, startPoint y: 129, endPoint x: 269, endPoint y: 129, distance: 61.5
click at [269, 129] on div "$ 248.227,70 FONDOS PROPIOS cta. discapacidad $ 40.453,80 FONDOS PROPIOS otra c…" at bounding box center [248, 141] width 309 height 99
type input "$ 40.453,80"
type input "$ 394.922,76"
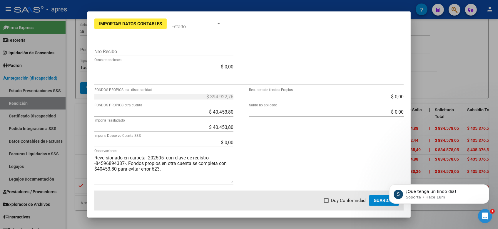
click at [269, 129] on div "$ 0,00 Recupero de fondos Propios $ 0,00 Saldo no aplicado" at bounding box center [326, 141] width 155 height 99
click at [378, 201] on span "Guardar" at bounding box center [384, 200] width 21 height 5
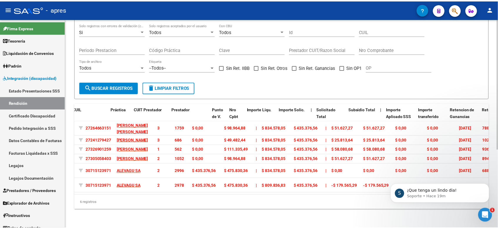
scroll to position [0, 0]
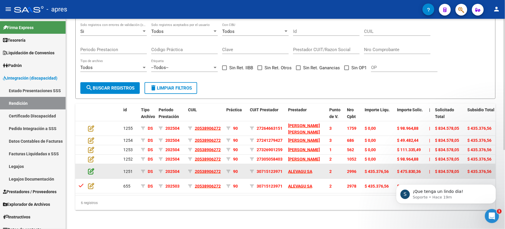
click at [91, 168] on icon at bounding box center [91, 171] width 6 height 6
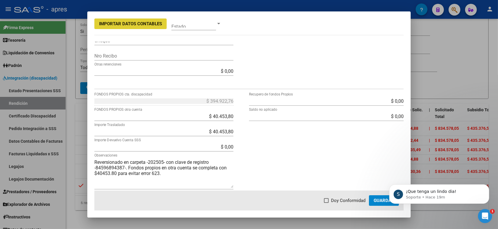
scroll to position [193, 0]
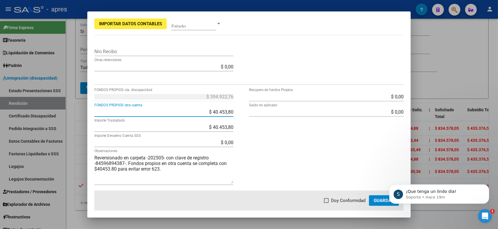
drag, startPoint x: 210, startPoint y: 111, endPoint x: 269, endPoint y: 117, distance: 60.0
click at [269, 117] on div "$ 394.922,76 FONDOS PROPIOS cta. discapacidad $ 40.453,80 FONDOS PROPIOS otra c…" at bounding box center [248, 141] width 309 height 99
type input "$ 0,00"
type input "$ 435.376,56"
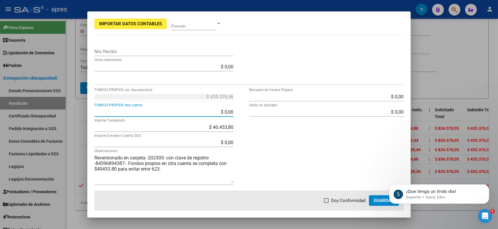
click at [299, 155] on div "$ 0,00 Recupero de fondos Propios $ 0,00 Saldo no aplicado" at bounding box center [326, 141] width 155 height 99
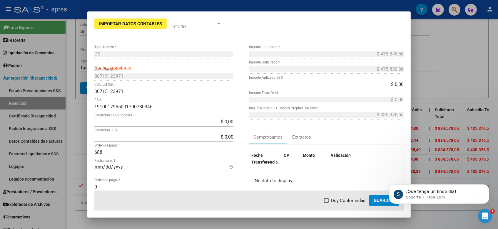
scroll to position [0, 0]
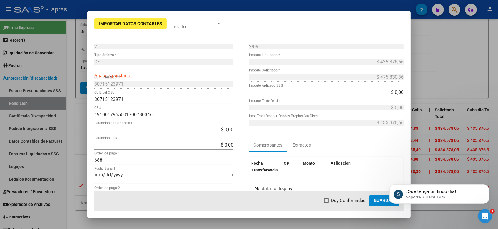
click at [383, 198] on span "Guardar" at bounding box center [384, 200] width 21 height 5
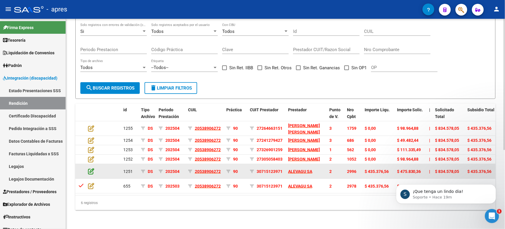
click at [91, 168] on icon at bounding box center [91, 171] width 6 height 6
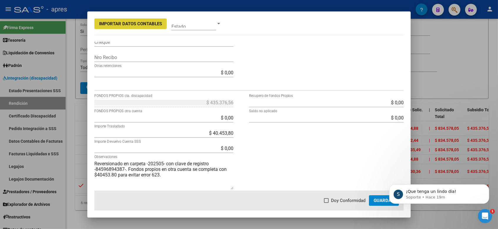
scroll to position [193, 0]
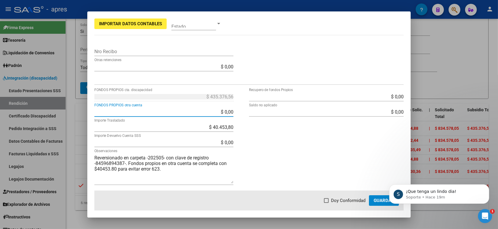
drag, startPoint x: 216, startPoint y: 112, endPoint x: 237, endPoint y: 112, distance: 21.2
click at [237, 112] on div "$ 435.376,56 FONDOS PROPIOS cta. discapacidad $ 0,00 FONDOS PROPIOS otra cuenta…" at bounding box center [171, 141] width 155 height 99
type input "$ 40.453,80"
type input "$ 394.922,76"
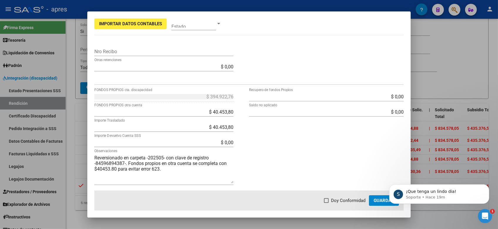
click at [211, 131] on div "$ 40.453,80 Importe Trasladado" at bounding box center [163, 127] width 139 height 9
drag, startPoint x: 205, startPoint y: 125, endPoint x: 247, endPoint y: 128, distance: 41.8
click at [247, 128] on div "$ 394.922,76 FONDOS PROPIOS cta. discapacidad $ 40.453,80 FONDOS PROPIOS otra c…" at bounding box center [248, 141] width 309 height 99
type input "$ 0,00"
type input "$ 435.376,56"
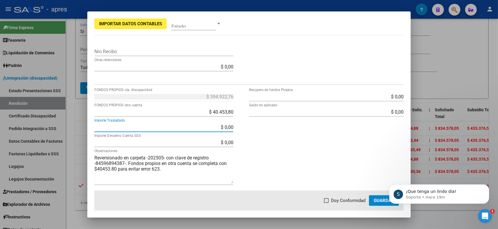
type input "$ 435.376,56"
click at [270, 125] on div "$ 0,00 Recupero de fondos Propios $ 0,00 Saldo no aplicado" at bounding box center [326, 141] width 155 height 99
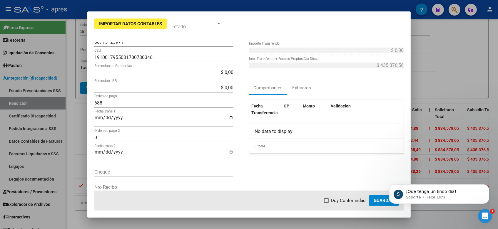
scroll to position [0, 0]
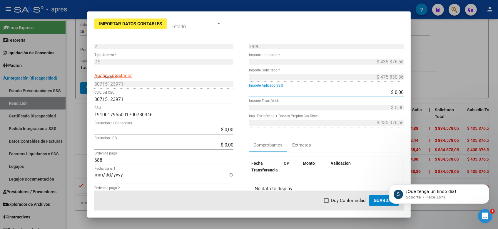
drag, startPoint x: 370, startPoint y: 91, endPoint x: 403, endPoint y: 91, distance: 33.5
click at [403, 91] on mat-dialog-content "2 Punto de Venta * DS Tipo Archivo * Análisis prestador 30715123971 CUIT Presta…" at bounding box center [248, 116] width 323 height 149
type input "$ 40.453,80"
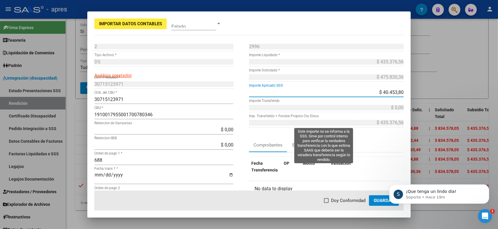
type input "$ 40.453,80"
type input "$ 394.922,76"
click at [358, 134] on div "$ 435.376,56 Imp. Transferido + Fondos Propios Cta Disca." at bounding box center [326, 125] width 155 height 15
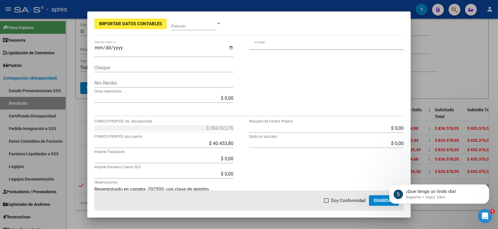
scroll to position [193, 0]
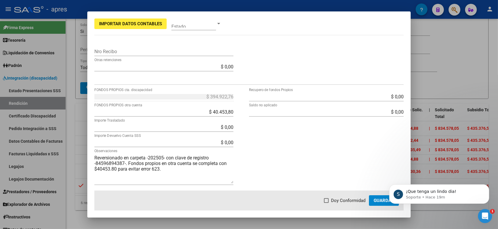
click at [213, 124] on div "$ 0,00 Importe Trasladado" at bounding box center [163, 127] width 139 height 9
drag, startPoint x: 215, startPoint y: 126, endPoint x: 251, endPoint y: 126, distance: 35.3
click at [251, 126] on div "$ 394.922,76 FONDOS PROPIOS cta. discapacidad $ 40.453,80 FONDOS PROPIOS otra c…" at bounding box center [248, 141] width 309 height 99
type input "$ 394.922,76"
type input "$ 40.453,80"
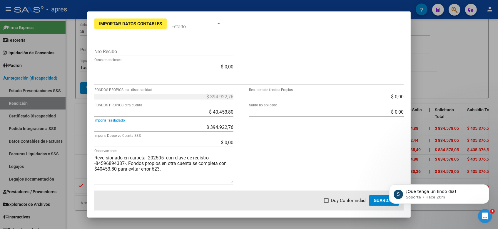
type input "-$ 0,00"
click at [253, 128] on div "$ 0,00 Recupero de fondos Propios $ 0,00 Saldo no aplicado" at bounding box center [326, 141] width 155 height 99
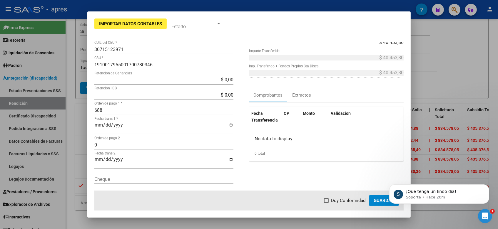
scroll to position [88, 0]
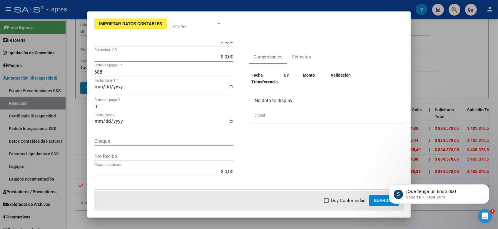
click at [382, 197] on button "Guardar" at bounding box center [384, 201] width 30 height 11
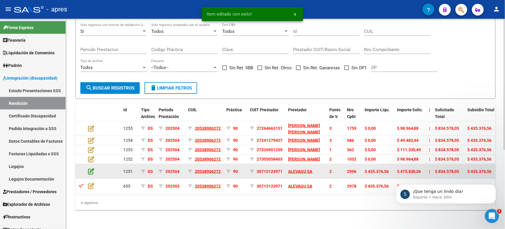
click at [90, 168] on icon at bounding box center [91, 171] width 6 height 6
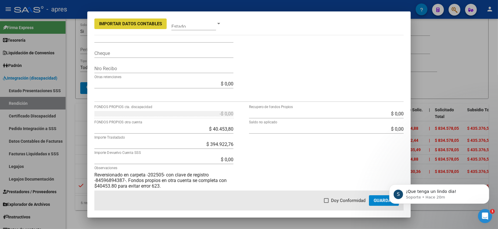
scroll to position [193, 0]
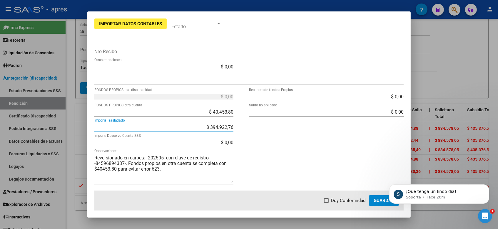
drag, startPoint x: 206, startPoint y: 128, endPoint x: 243, endPoint y: 133, distance: 36.8
click at [243, 133] on div "-$ 0,00 FONDOS PROPIOS cta. discapacidad $ 40.453,80 FONDOS PROPIOS otra cuenta…" at bounding box center [171, 141] width 155 height 99
type input "$ 0,00"
type input "$ 435.376,56"
type input "$ 394.922,76"
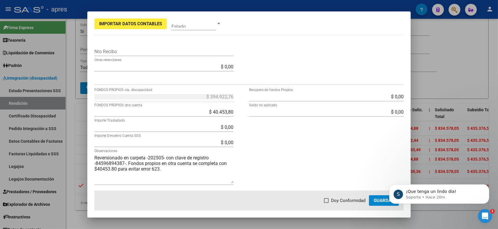
click at [268, 131] on div "$ 0,00 Recupero de fondos Propios $ 0,00 Saldo no aplicado" at bounding box center [326, 141] width 155 height 99
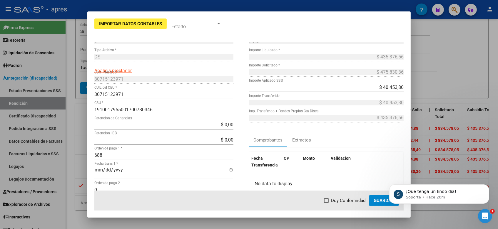
scroll to position [0, 0]
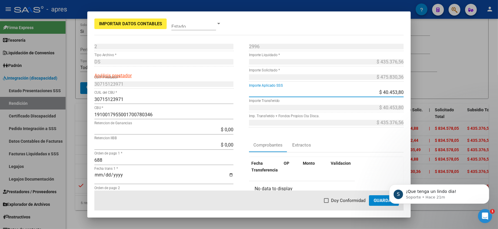
drag, startPoint x: 374, startPoint y: 91, endPoint x: 431, endPoint y: 91, distance: 56.8
click at [431, 91] on div "Importar Datos Contables Estado 2 Punto de Venta * DS Tipo Archivo * Análisis p…" at bounding box center [249, 114] width 498 height 229
type input "$ 0,00"
click at [360, 90] on input "$ 0,00" at bounding box center [326, 93] width 155 height 6
type input "$ 0,00"
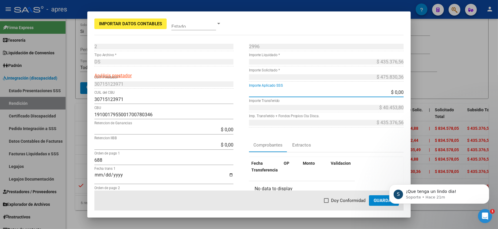
type input "$ 435.376,56"
click at [370, 161] on div "Fecha Transferencia OP Monto Validacion No data to display 0 total 1" at bounding box center [326, 184] width 155 height 54
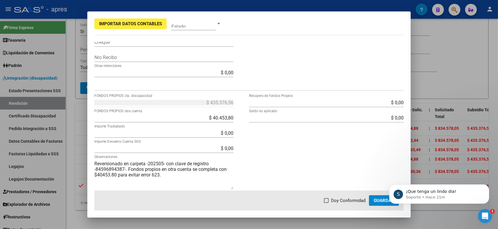
scroll to position [193, 0]
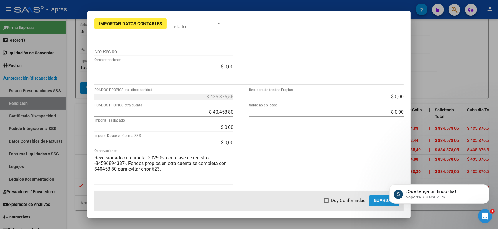
click at [376, 199] on span "Guardar" at bounding box center [384, 200] width 21 height 5
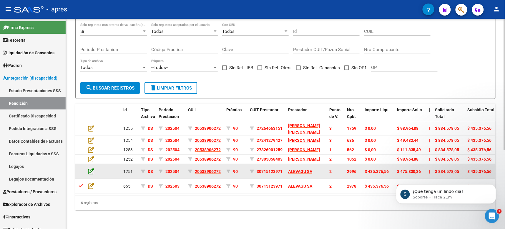
click at [90, 168] on icon at bounding box center [91, 171] width 6 height 6
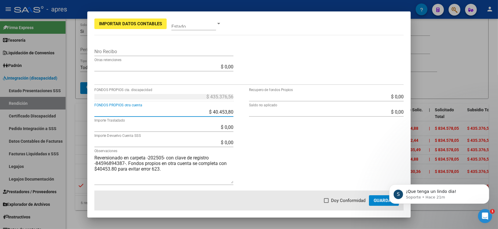
drag, startPoint x: 207, startPoint y: 112, endPoint x: 249, endPoint y: 114, distance: 42.4
click at [249, 114] on div "$ 435.376,56 FONDOS PROPIOS cta. discapacidad $ 40.453,80 FONDOS PROPIOS otra c…" at bounding box center [248, 141] width 309 height 99
type input "$ 0,00"
type input "$ 475.830,36"
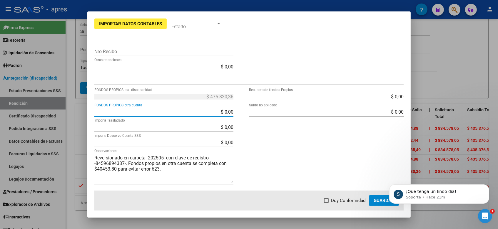
click at [296, 132] on div "$ 0,00 Recupero de fondos Propios $ 0,00 Saldo no aplicado" at bounding box center [326, 141] width 155 height 99
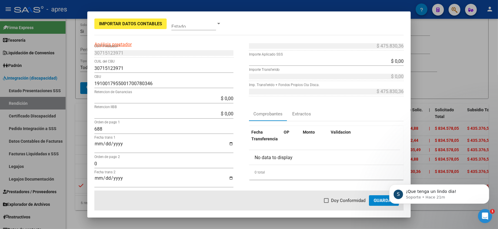
scroll to position [0, 0]
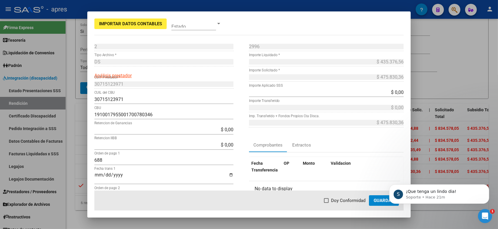
click at [379, 198] on span "Guardar" at bounding box center [384, 200] width 21 height 5
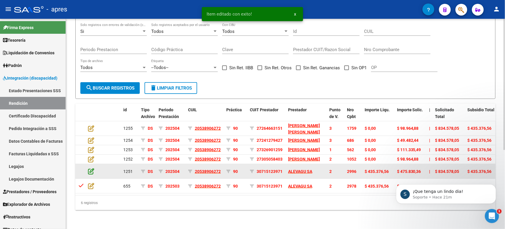
click at [89, 168] on icon at bounding box center [91, 171] width 6 height 6
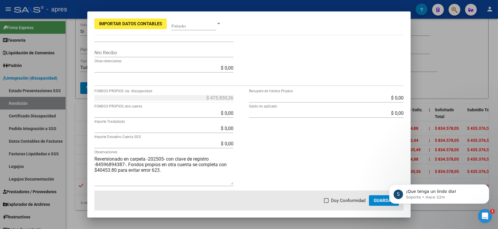
scroll to position [193, 0]
drag, startPoint x: 408, startPoint y: 149, endPoint x: 27, endPoint y: 43, distance: 395.3
drag, startPoint x: 96, startPoint y: 169, endPoint x: 115, endPoint y: 169, distance: 19.4
click at [115, 169] on textarea "Reversionado en carpeta -202505- con clave de registro -84596894387-. Fondos pr…" at bounding box center [163, 169] width 139 height 29
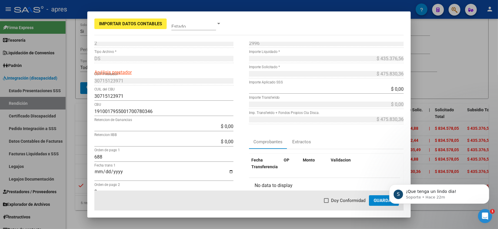
scroll to position [0, 0]
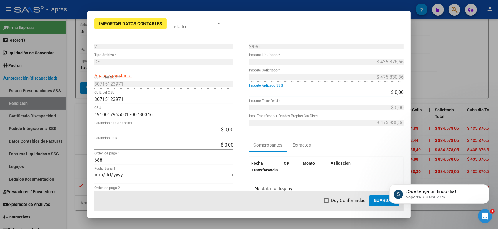
click at [382, 93] on input "$ 0,00" at bounding box center [326, 93] width 155 height 6
drag, startPoint x: 382, startPoint y: 93, endPoint x: 398, endPoint y: 93, distance: 16.2
click at [398, 93] on app-form-text-field "$ 0,00 Importe Aplicado SSS" at bounding box center [328, 93] width 159 height 6
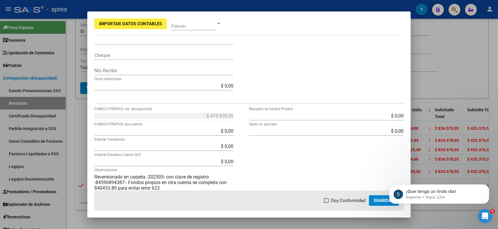
scroll to position [193, 0]
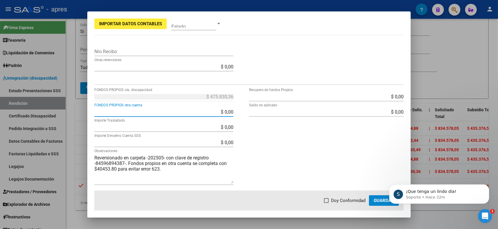
drag, startPoint x: 218, startPoint y: 111, endPoint x: 235, endPoint y: 116, distance: 17.2
click at [235, 116] on div "$ 475.830,36 FONDOS PROPIOS cta. discapacidad $ 0,00 FONDOS PROPIOS otra cuenta…" at bounding box center [171, 141] width 155 height 99
drag, startPoint x: 221, startPoint y: 110, endPoint x: 246, endPoint y: 111, distance: 24.7
click at [246, 111] on div "$ 475.830,36 FONDOS PROPIOS cta. discapacidad $ 0,40 FONDOS PROPIOS otra cuenta…" at bounding box center [248, 141] width 309 height 99
type input "$ 435.376,56"
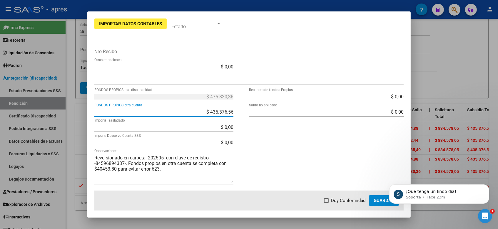
type input "$ 40.453,80"
click at [295, 126] on div "$ 0,00 Recupero de fondos Propios $ 0,00 Saldo no aplicado" at bounding box center [326, 141] width 155 height 99
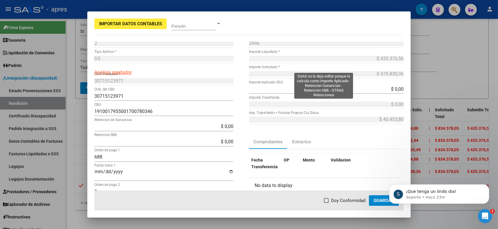
scroll to position [0, 0]
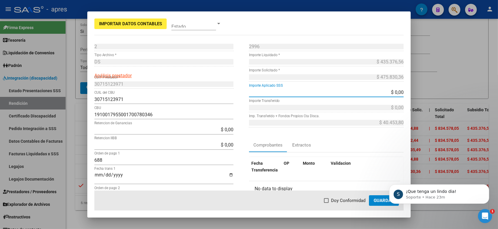
drag, startPoint x: 393, startPoint y: 92, endPoint x: 404, endPoint y: 92, distance: 10.9
click at [404, 92] on mat-dialog-content "2 Punto de Venta * DS Tipo Archivo * Análisis prestador 30715123971 CUIT Presta…" at bounding box center [248, 116] width 323 height 149
type input "$ 40.453,80"
type input "$ 0,00"
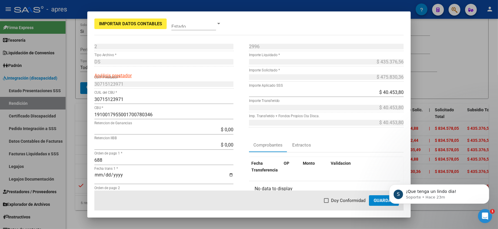
scroll to position [193, 0]
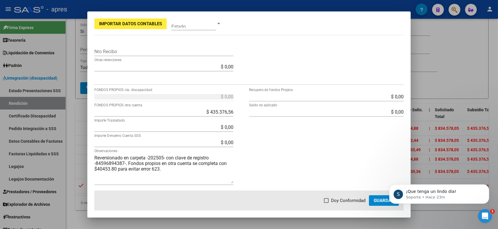
click at [381, 200] on span "Guardar" at bounding box center [384, 200] width 21 height 5
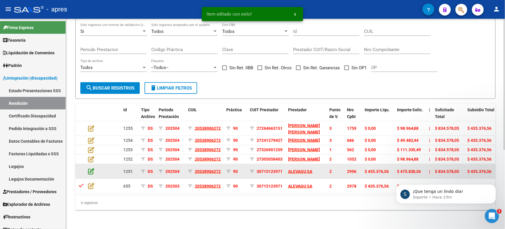
click at [93, 168] on icon at bounding box center [91, 171] width 6 height 6
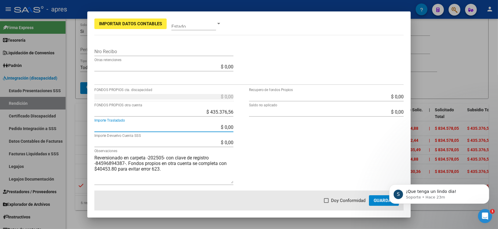
drag, startPoint x: 214, startPoint y: 128, endPoint x: 239, endPoint y: 128, distance: 25.0
click at [239, 128] on div "$ 0,00 FONDOS PROPIOS cta. discapacidad $ 435.376,56 FONDOS PROPIOS otra cuenta…" at bounding box center [171, 141] width 155 height 99
type input "$ 435.376,56"
type input "-$ 394.922,76"
type input "-$ 435.376,56"
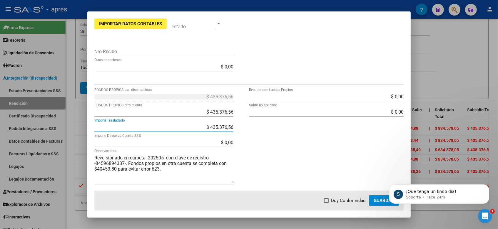
drag, startPoint x: 239, startPoint y: 128, endPoint x: 231, endPoint y: 112, distance: 17.6
click at [238, 124] on div "-$ 435.376,56 FONDOS PROPIOS cta. discapacidad $ 435.376,56 FONDOS PROPIOS otra…" at bounding box center [171, 141] width 155 height 99
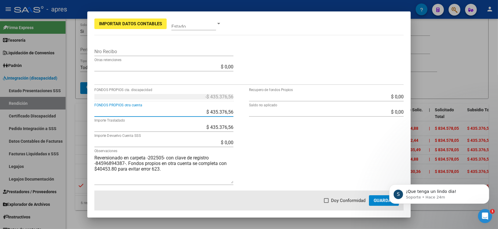
drag, startPoint x: 208, startPoint y: 112, endPoint x: 252, endPoint y: 115, distance: 44.5
click at [252, 115] on div "-$ 435.376,56 FONDOS PROPIOS cta. discapacidad $ 435.376,56 FONDOS PROPIOS otra…" at bounding box center [248, 141] width 309 height 99
type input "$ 40.453,80"
type input "$ 0,00"
type input "-$ 40.453,80"
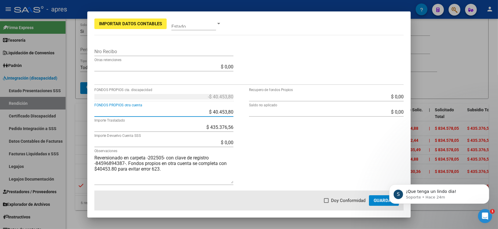
drag, startPoint x: 252, startPoint y: 115, endPoint x: 252, endPoint y: 147, distance: 32.3
click at [252, 147] on div "$ 0,00 Recupero de fondos Propios $ 0,00 Saldo no aplicado" at bounding box center [326, 141] width 155 height 99
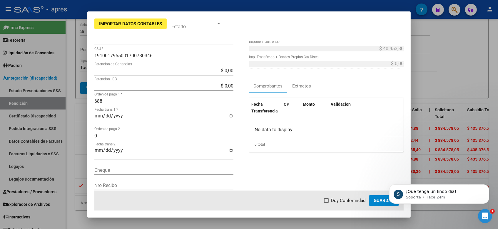
scroll to position [0, 0]
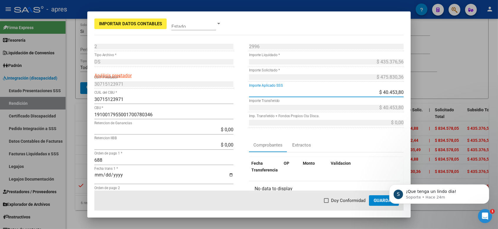
drag, startPoint x: 376, startPoint y: 92, endPoint x: 435, endPoint y: 93, distance: 59.7
click at [434, 90] on div "Importar Datos Contables Estado 2 Punto de Venta * DS Tipo Archivo * Análisis p…" at bounding box center [249, 114] width 498 height 229
type input "$ 0,00"
type input "-$ 0,00"
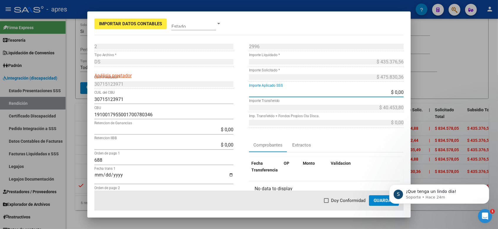
type input "-$ 0,00"
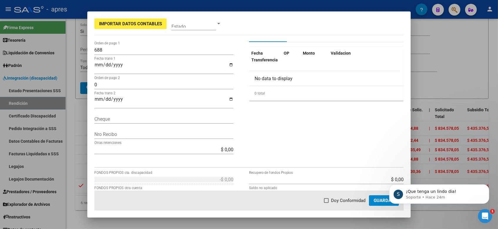
scroll to position [17, 0]
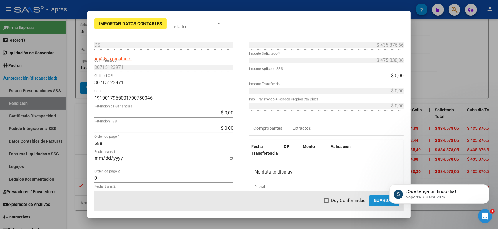
click at [378, 201] on span "Guardar" at bounding box center [384, 200] width 21 height 5
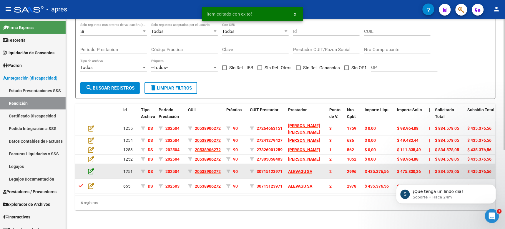
click at [88, 168] on icon at bounding box center [91, 171] width 6 height 6
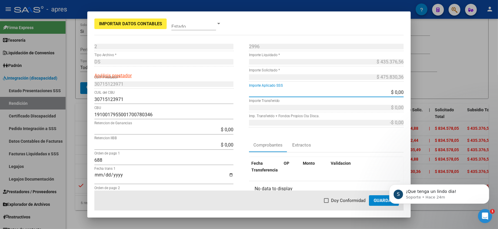
drag, startPoint x: 381, startPoint y: 93, endPoint x: 397, endPoint y: 93, distance: 15.6
click at [397, 93] on input "$ 0,00" at bounding box center [326, 93] width 155 height 6
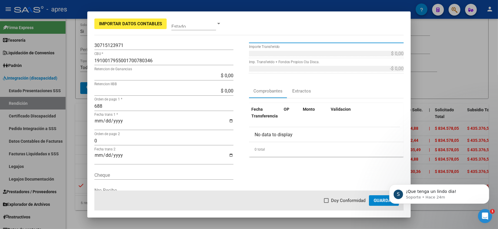
scroll to position [0, 0]
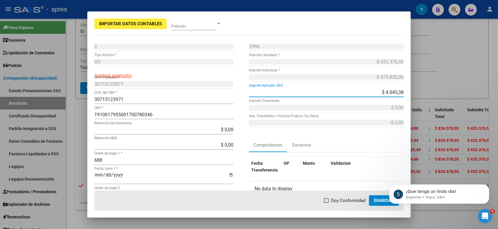
type input "$ 40.453,80"
type input "$ 0,00"
type input "-$ 40.453,80"
click at [372, 144] on div "Comprobantes Extractos" at bounding box center [326, 145] width 155 height 14
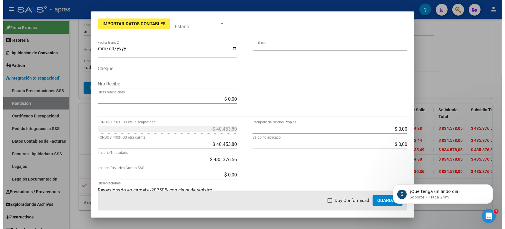
scroll to position [193, 0]
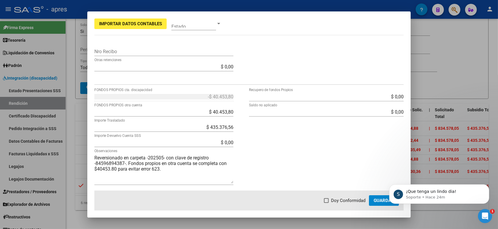
click at [338, 201] on span "Doy Conformidad" at bounding box center [348, 200] width 34 height 7
click at [326, 203] on input "Doy Conformidad" at bounding box center [326, 203] width 0 height 0
checkbox input "true"
click at [367, 201] on mat-dialog-actions "Doy Conformidad Guardar" at bounding box center [248, 201] width 309 height 20
click at [376, 201] on span "Guardar" at bounding box center [384, 200] width 21 height 5
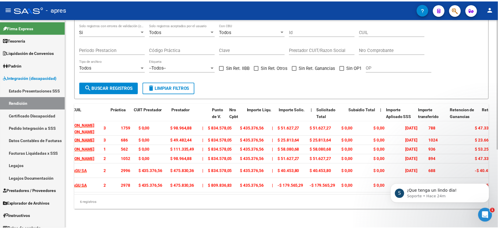
scroll to position [0, 0]
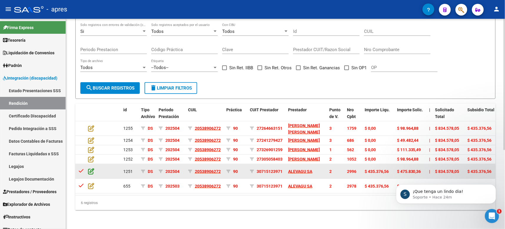
click at [89, 168] on icon at bounding box center [91, 171] width 6 height 6
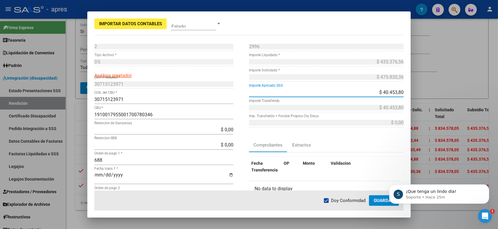
drag, startPoint x: 376, startPoint y: 93, endPoint x: 400, endPoint y: 91, distance: 24.1
click at [400, 91] on app-form-text-field "$ 40.453,80 Importe Aplicado SSS" at bounding box center [328, 93] width 159 height 6
type input "$ 435.376,56"
type input "-$ 435.376,56"
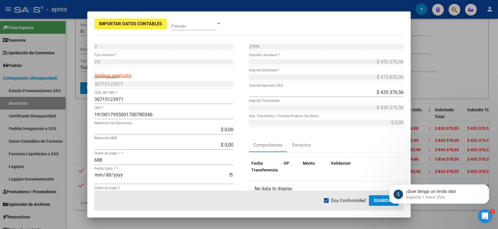
click at [357, 98] on div "$ 435.376,56 Importe Aplicado SSS" at bounding box center [326, 95] width 155 height 15
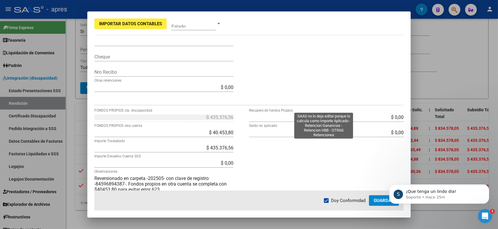
scroll to position [176, 0]
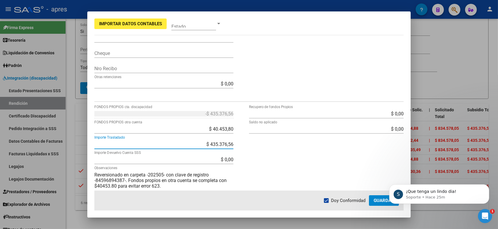
drag, startPoint x: 202, startPoint y: 146, endPoint x: 283, endPoint y: 142, distance: 81.2
click at [279, 144] on div "-$ 435.376,56 FONDOS PROPIOS cta. discapacidad $ 40.453,80 FONDOS PROPIOS otra …" at bounding box center [248, 158] width 309 height 99
type input "$ 0,00"
type input "$ 435.376,56"
type input "-$ 0,00"
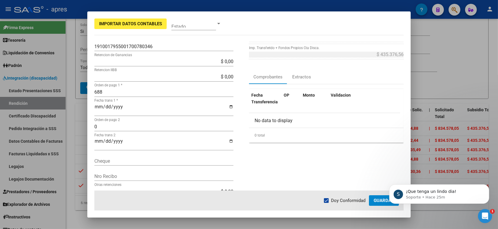
scroll to position [0, 0]
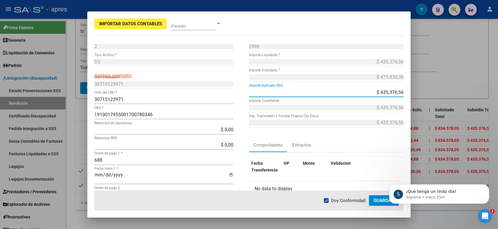
drag, startPoint x: 373, startPoint y: 92, endPoint x: 499, endPoint y: 105, distance: 126.8
click at [498, 105] on html "menu - apres person Firma Express Tesorería Extractos Procesados (csv) Extracto…" at bounding box center [249, 114] width 498 height 229
type input "$ 0,00"
type input "$ 435.376,56"
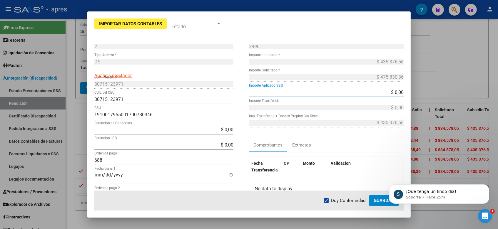
click at [373, 147] on div "Comprobantes Extractos" at bounding box center [326, 145] width 155 height 14
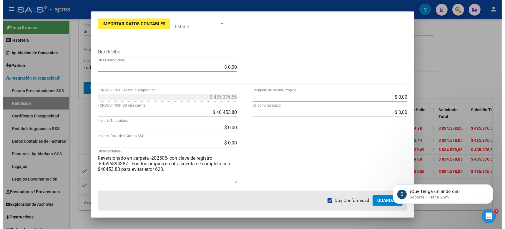
scroll to position [193, 0]
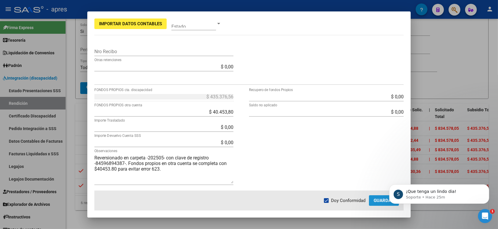
click at [373, 200] on button "Guardar" at bounding box center [384, 201] width 30 height 11
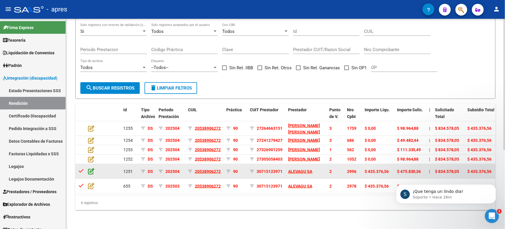
click at [89, 168] on icon at bounding box center [91, 171] width 6 height 6
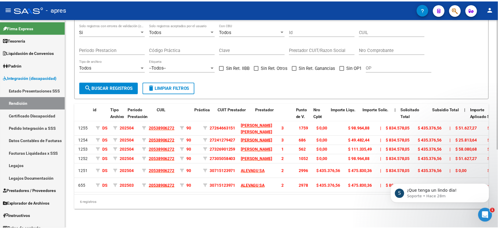
scroll to position [0, 0]
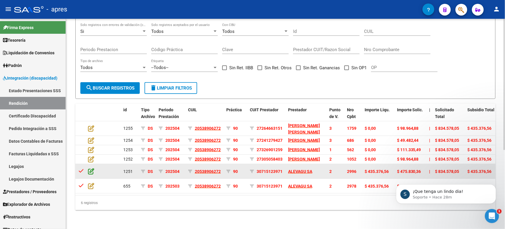
click at [90, 168] on icon at bounding box center [91, 171] width 6 height 6
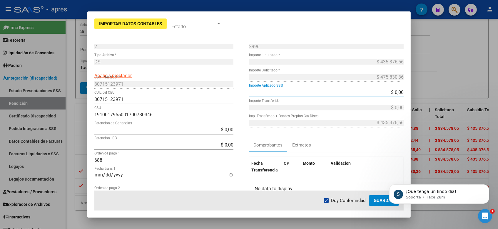
drag, startPoint x: 379, startPoint y: 94, endPoint x: 398, endPoint y: 92, distance: 18.9
click at [398, 92] on app-form-text-field "$ 0,00 Importe Aplicado SSS" at bounding box center [328, 93] width 159 height 6
type input "$ 248.227,70"
type input "$ 187.148,86"
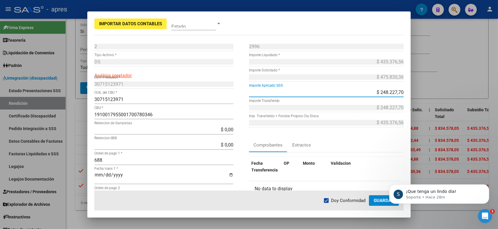
click at [394, 138] on div "2996 Nro Comprobante * $ 435.376,56 Importe Liquidado * $ 475.830,36 Importe So…" at bounding box center [326, 156] width 155 height 229
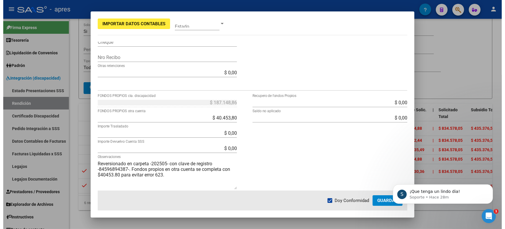
scroll to position [193, 0]
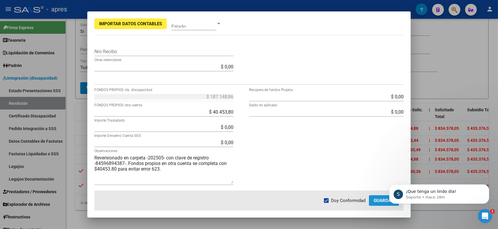
click at [374, 201] on span "Guardar" at bounding box center [384, 200] width 21 height 5
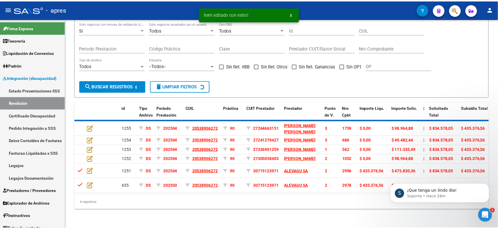
scroll to position [53, 0]
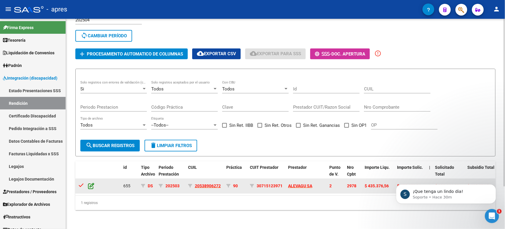
click at [89, 183] on icon at bounding box center [91, 186] width 6 height 6
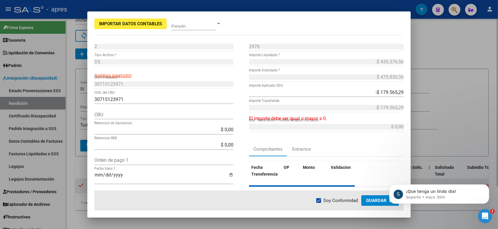
type input "1910017955001700780346"
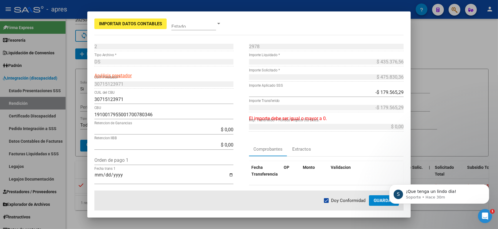
click at [368, 89] on div "-$ 179.565,29 Importe Aplicado SSS" at bounding box center [326, 92] width 155 height 9
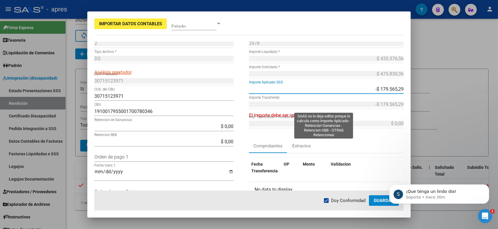
scroll to position [0, 0]
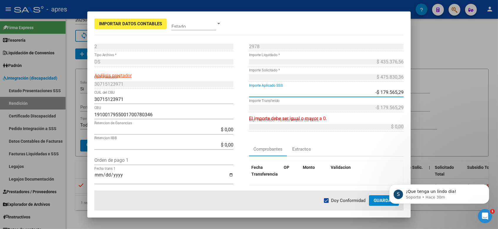
drag, startPoint x: 369, startPoint y: 92, endPoint x: 403, endPoint y: 91, distance: 34.7
click at [403, 91] on mat-dialog-content "2 Punto de Venta * DS Tipo Archivo * Análisis prestador 30715123971 CUIT Presta…" at bounding box center [248, 116] width 323 height 149
type input "$ 0,00"
type input "-$ 0,00"
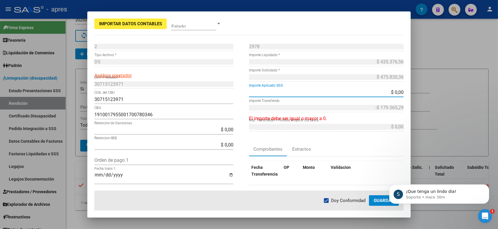
type input "-$ 0,00"
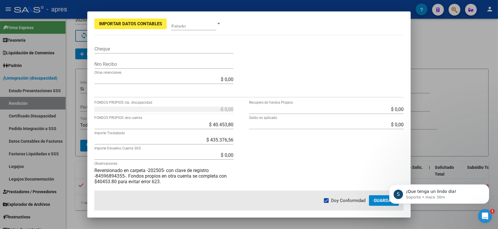
scroll to position [193, 0]
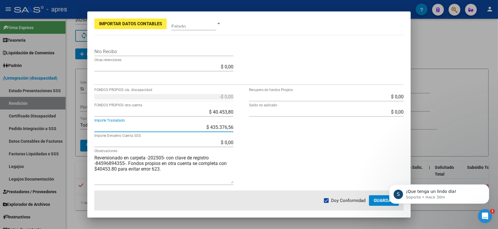
drag, startPoint x: 209, startPoint y: 126, endPoint x: 240, endPoint y: 125, distance: 30.9
click at [240, 125] on div "-$ 0,00 FONDOS PROPIOS cta. discapacidad $ 40.453,80 FONDOS PROPIOS otra cuenta…" at bounding box center [171, 141] width 155 height 99
drag, startPoint x: 202, startPoint y: 128, endPoint x: 251, endPoint y: 128, distance: 49.1
click at [251, 128] on div "-$ 0,00 FONDOS PROPIOS cta. discapacidad $ 40.453,80 FONDOS PROPIOS otra cuenta…" at bounding box center [248, 141] width 309 height 99
paste input "-$ 179.565,29"
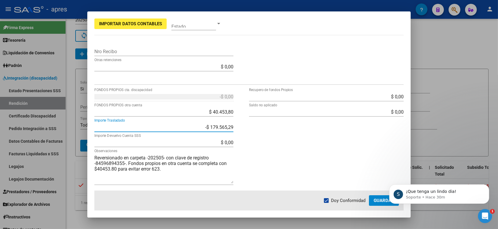
click at [204, 128] on input "-$ 179.565,29" at bounding box center [163, 128] width 139 height 6
type input "$ 179.565,29"
type input "$ 255.811,27"
click at [306, 148] on div "$ 0,00 Recupero de fondos Propios $ 0,00 Saldo no aplicado" at bounding box center [326, 141] width 155 height 99
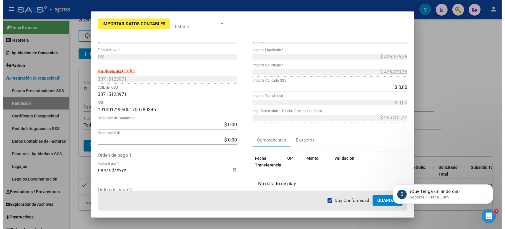
scroll to position [0, 0]
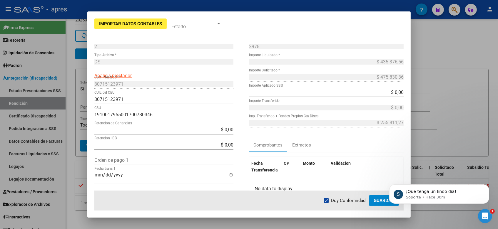
click at [378, 200] on span "Guardar" at bounding box center [384, 200] width 21 height 5
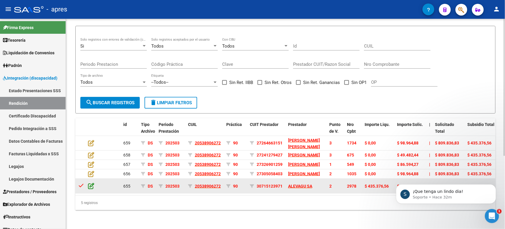
click at [88, 183] on icon at bounding box center [91, 186] width 6 height 6
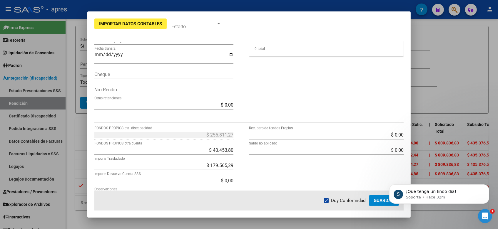
scroll to position [193, 0]
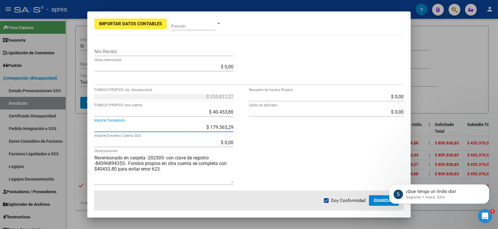
drag, startPoint x: 208, startPoint y: 127, endPoint x: 263, endPoint y: 131, distance: 54.8
click at [263, 131] on div "$ 255.811,27 FONDOS PROPIOS cta. discapacidad $ 40.453,80 FONDOS PROPIOS otra c…" at bounding box center [248, 141] width 309 height 99
type input "$ 255.811,27"
type input "$ 179.565,29"
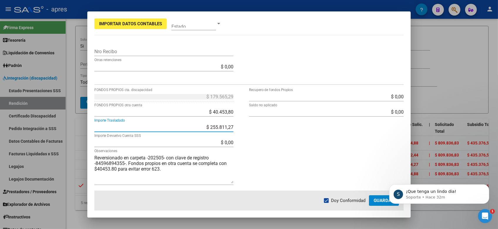
click at [261, 131] on div "$ 0,00 Recupero de fondos Propios $ 0,00 Saldo no aplicado" at bounding box center [326, 141] width 155 height 99
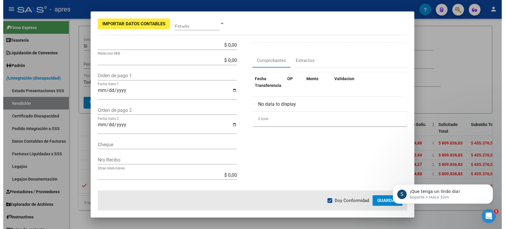
scroll to position [132, 0]
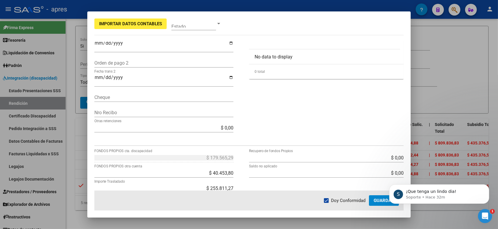
click at [380, 199] on span "Guardar" at bounding box center [384, 200] width 21 height 5
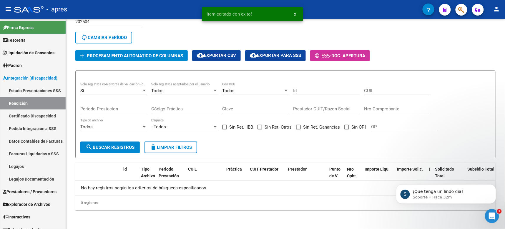
scroll to position [45, 0]
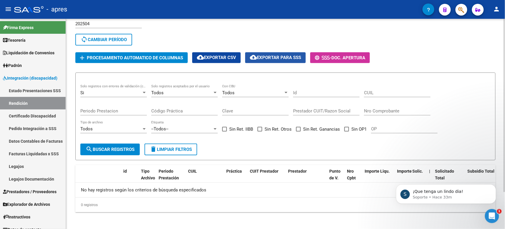
click at [278, 56] on span "cloud_download Exportar para SSS" at bounding box center [275, 57] width 51 height 5
click at [218, 55] on span "cloud_download Exportar CSV" at bounding box center [216, 57] width 39 height 5
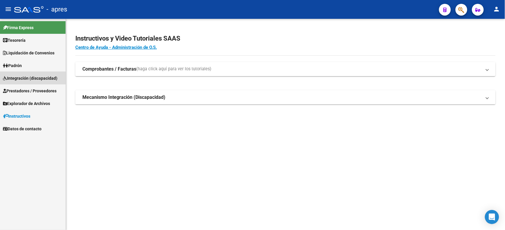
click at [26, 78] on span "Integración (discapacidad)" at bounding box center [30, 78] width 54 height 6
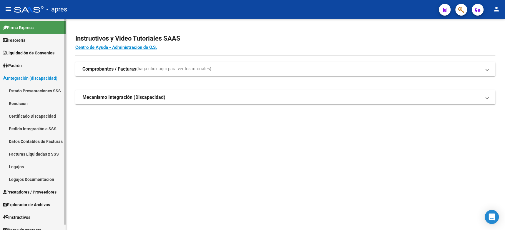
click at [20, 103] on link "Rendición" at bounding box center [33, 103] width 66 height 13
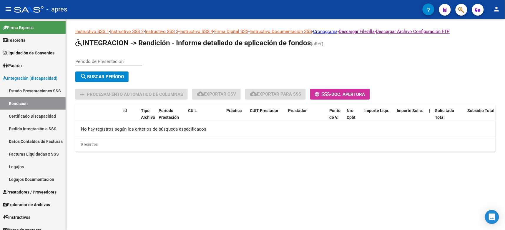
click at [121, 62] on input "Periodo de Presentación" at bounding box center [108, 61] width 66 height 5
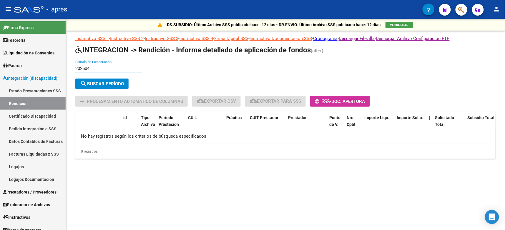
type input "202504"
click at [104, 82] on span "search Buscar Período" at bounding box center [102, 83] width 44 height 5
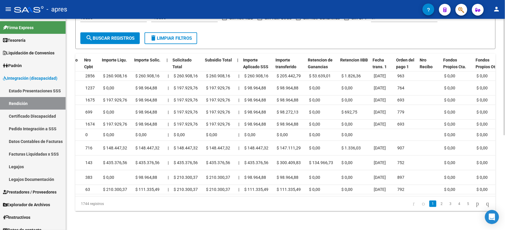
scroll to position [0, 263]
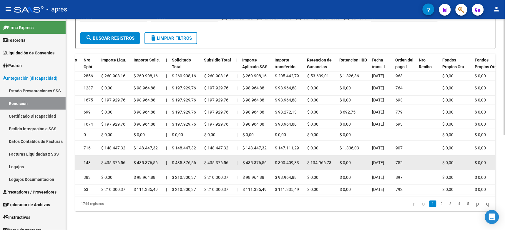
click at [272, 160] on datatable-body-cell "$ 300.409,83" at bounding box center [288, 163] width 32 height 14
